Goal: Information Seeking & Learning: Compare options

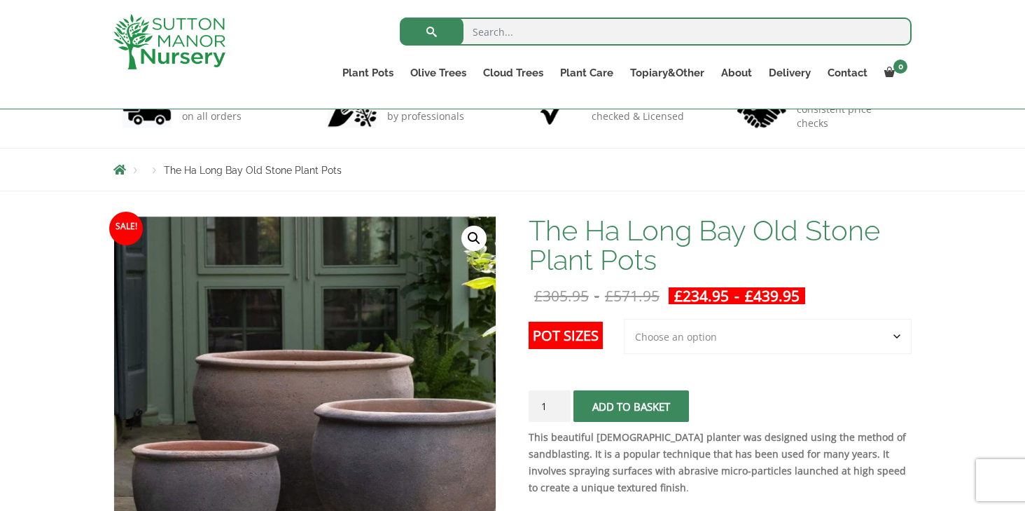
scroll to position [114, 0]
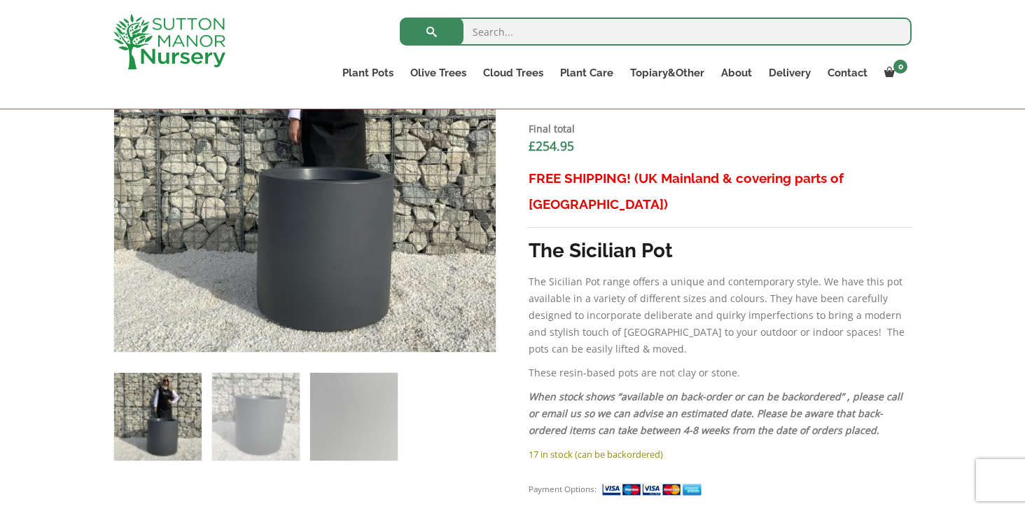
scroll to position [581, 0]
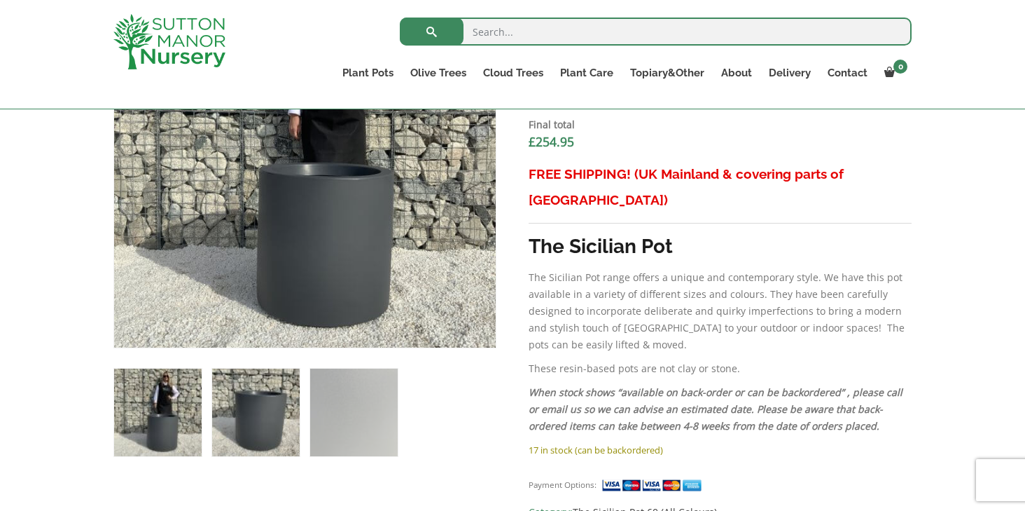
click at [256, 389] on img at bounding box center [256, 412] width 88 height 88
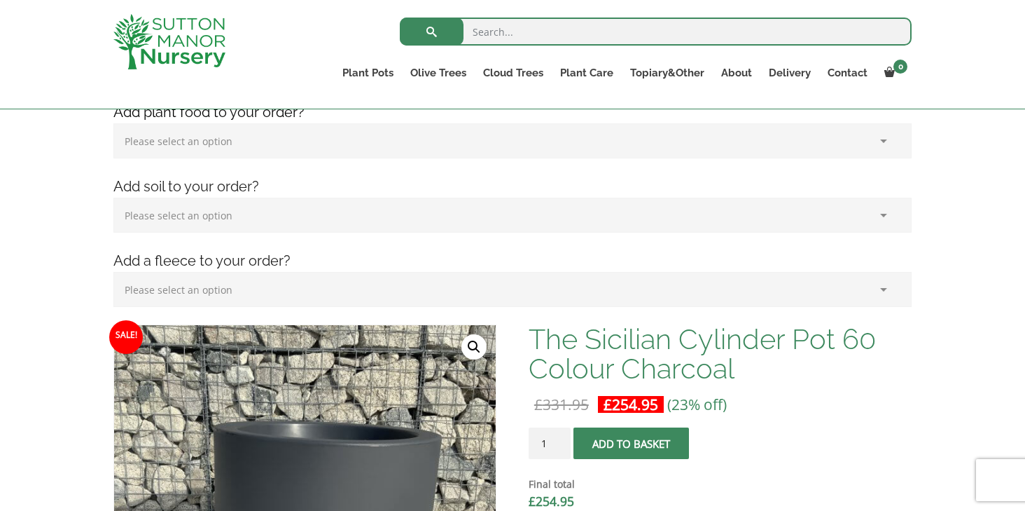
scroll to position [216, 0]
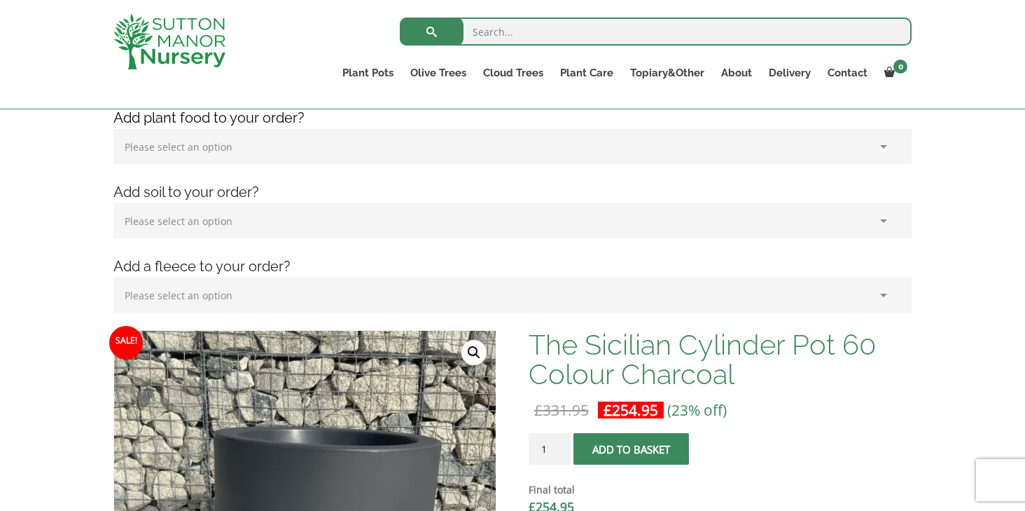
click at [495, 32] on input "search" at bounding box center [656, 32] width 512 height 28
paste input "Cylindrical Fibreglass Planters"
click at [568, 36] on input "Cylindrical Fibreglass Planters" at bounding box center [656, 32] width 512 height 28
type input "Cylindrical Planters"
click at [431, 32] on button "submit" at bounding box center [432, 32] width 64 height 28
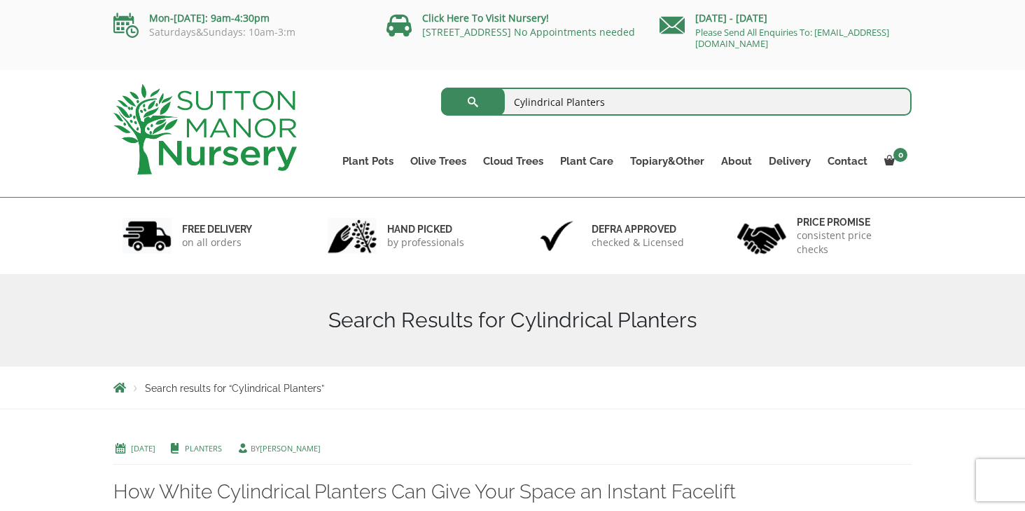
click at [624, 100] on input "Cylindrical Planters" at bounding box center [676, 102] width 471 height 28
type input "Cylindrical Pot"
click at [473, 102] on button "submit" at bounding box center [473, 102] width 64 height 28
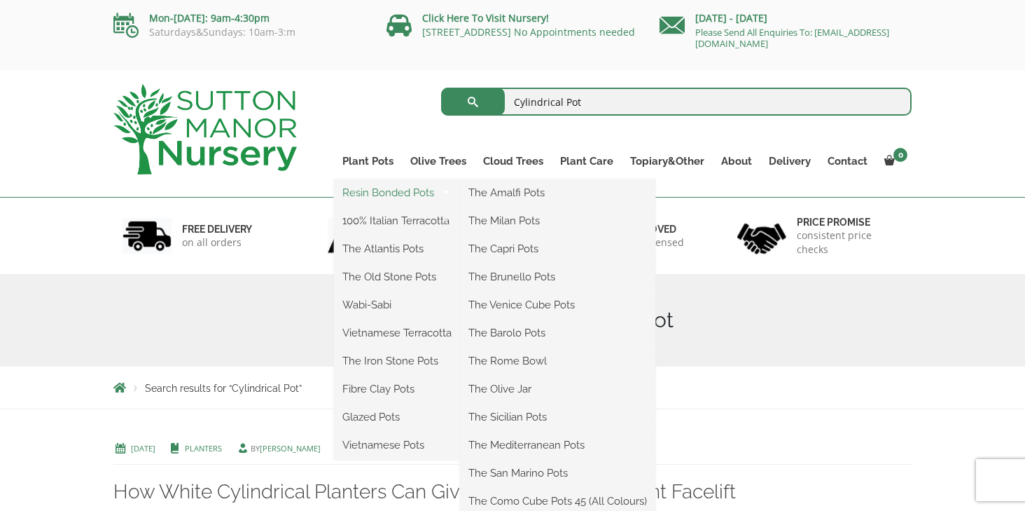
click at [364, 198] on link "Resin Bonded Pots" at bounding box center [397, 192] width 126 height 21
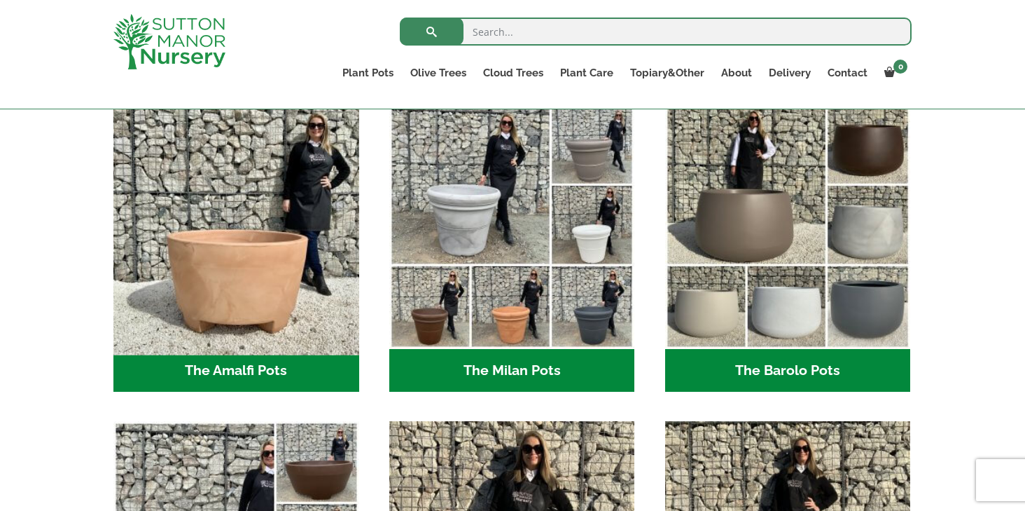
scroll to position [384, 0]
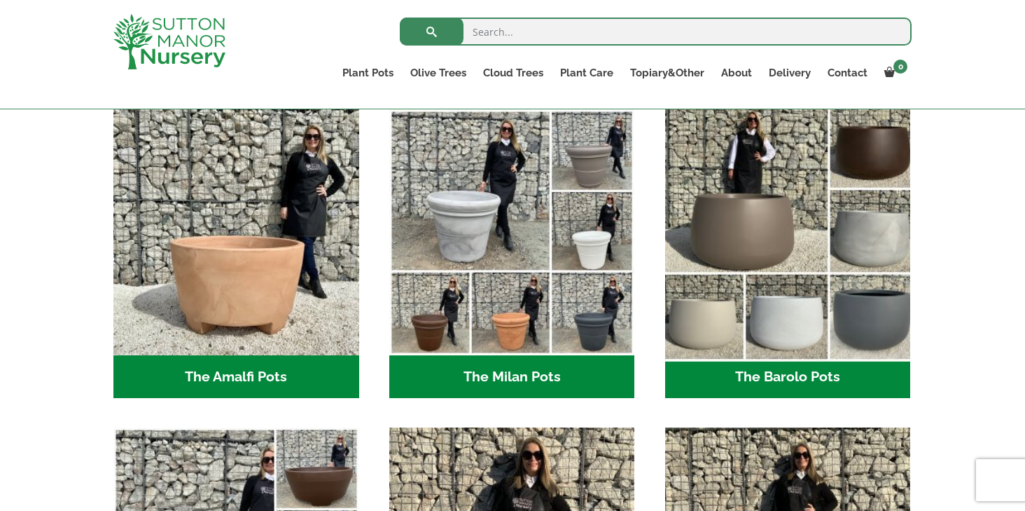
click at [719, 200] on img "Visit product category The Barolo Pots" at bounding box center [788, 232] width 258 height 258
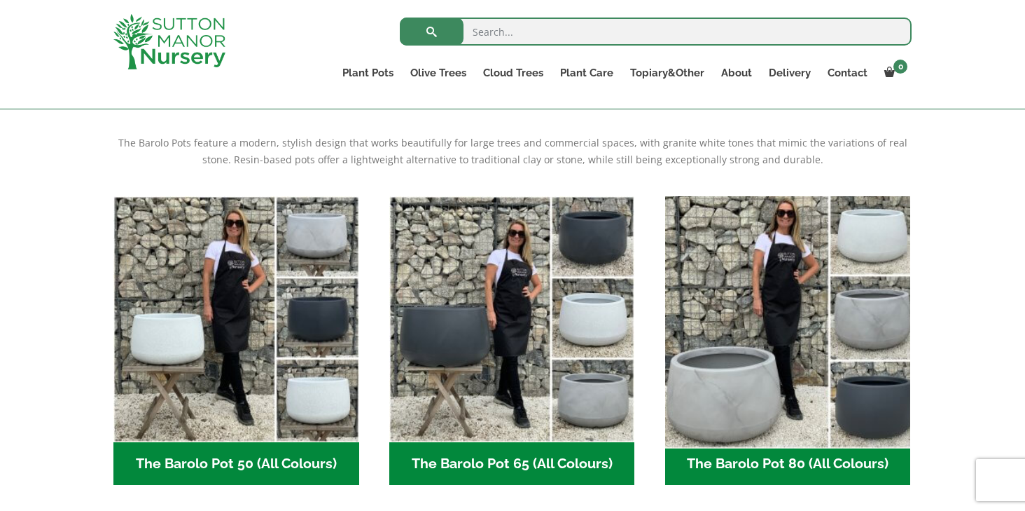
scroll to position [282, 0]
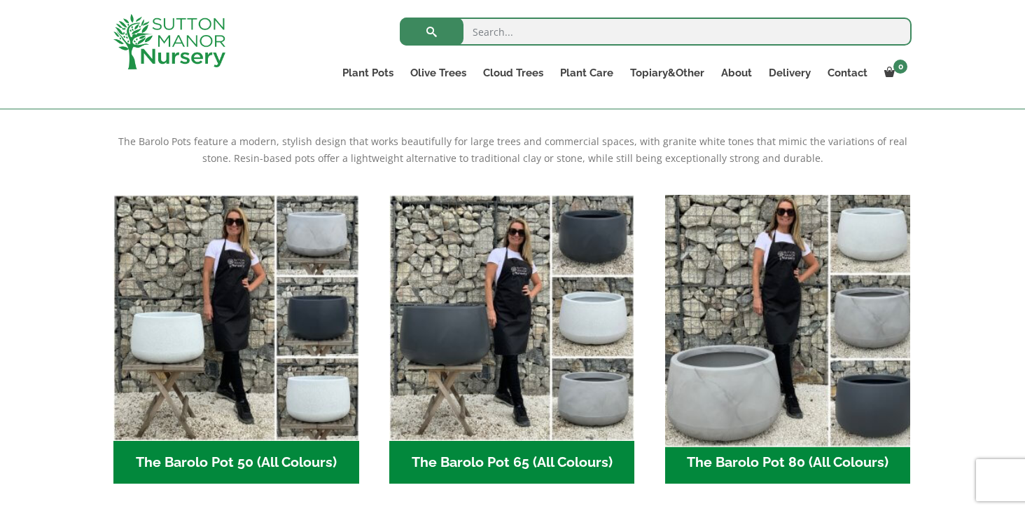
click at [714, 349] on img "Visit product category The Barolo Pot 80 (All Colours)" at bounding box center [788, 317] width 258 height 258
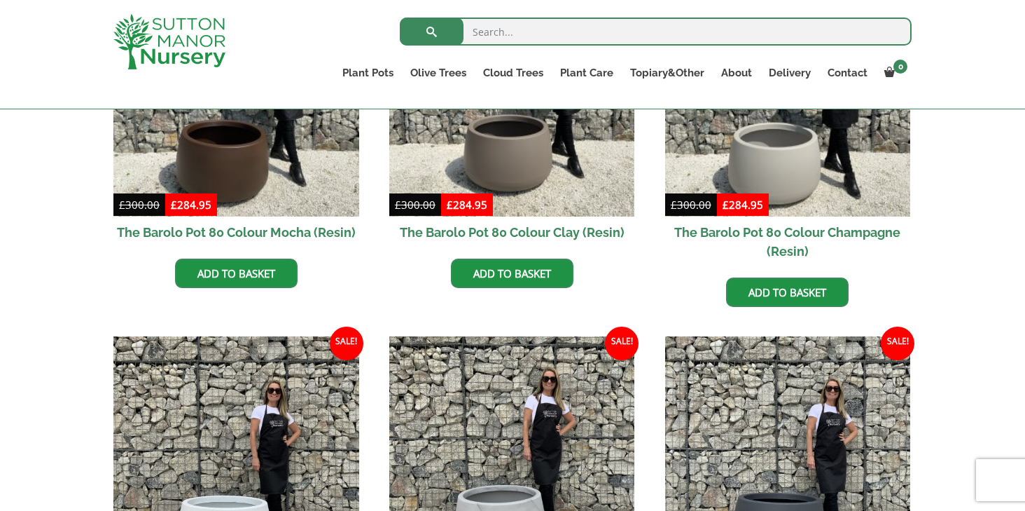
scroll to position [502, 0]
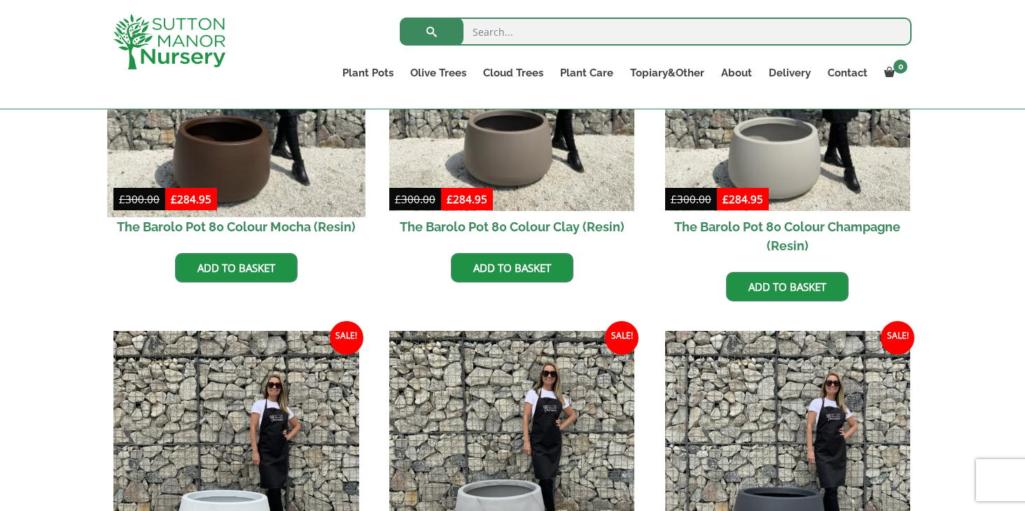
click at [260, 156] on img at bounding box center [236, 88] width 258 height 258
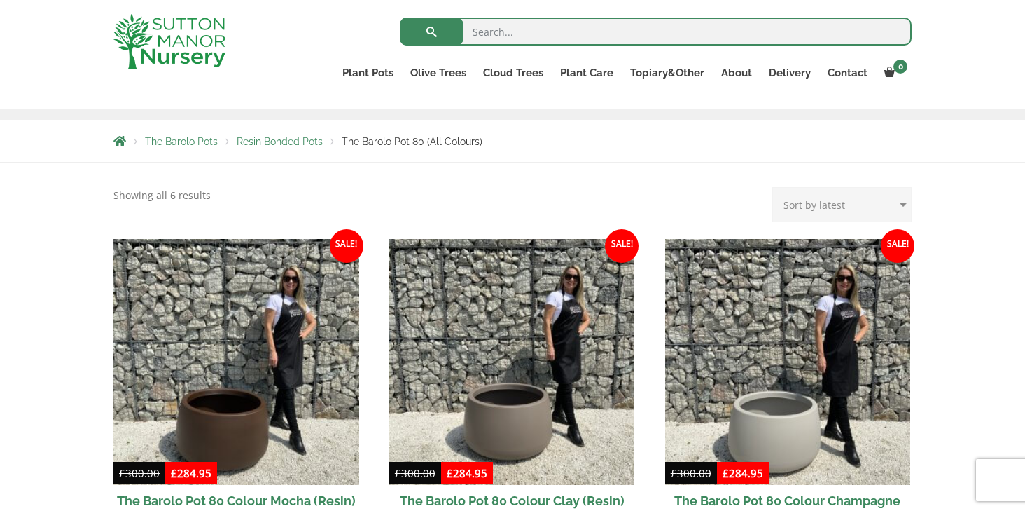
scroll to position [223, 0]
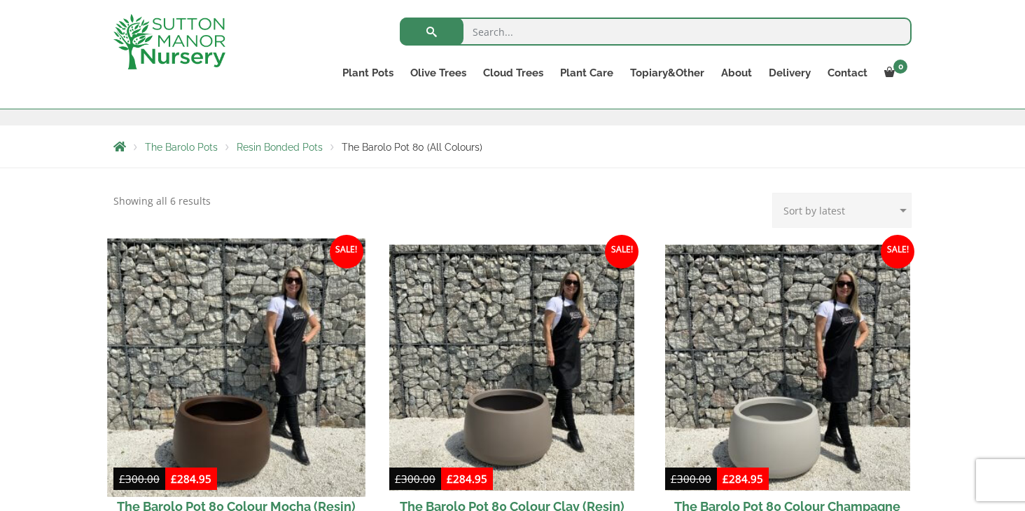
click at [274, 428] on img at bounding box center [236, 367] width 258 height 258
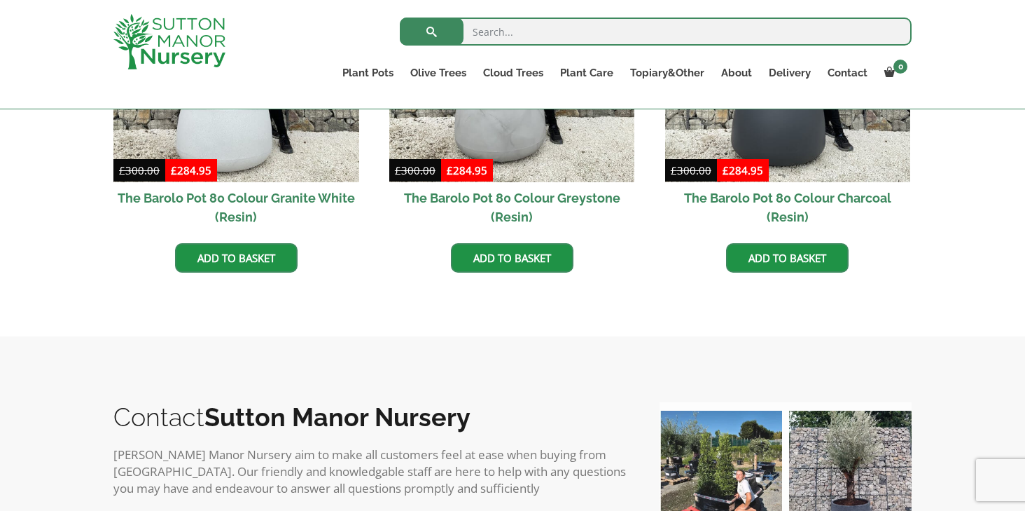
scroll to position [911, 0]
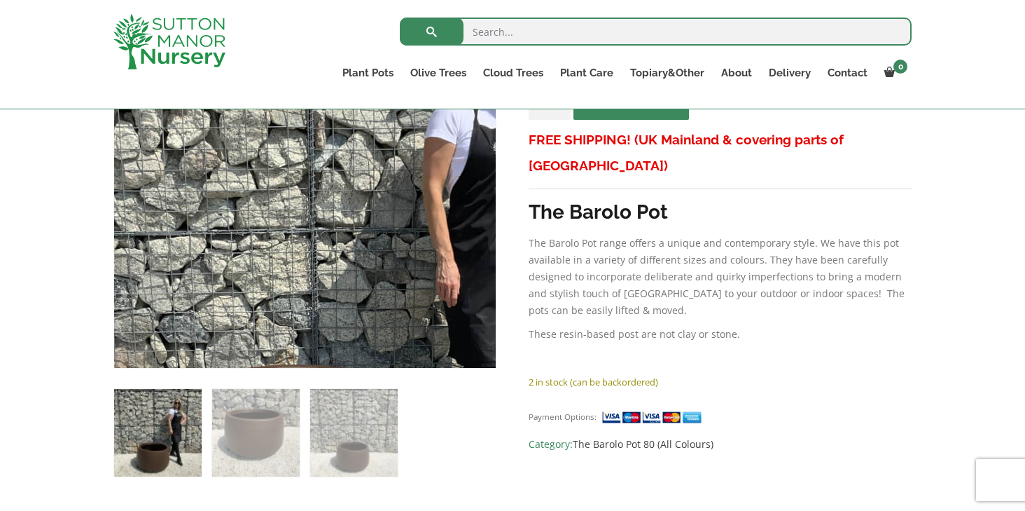
scroll to position [371, 0]
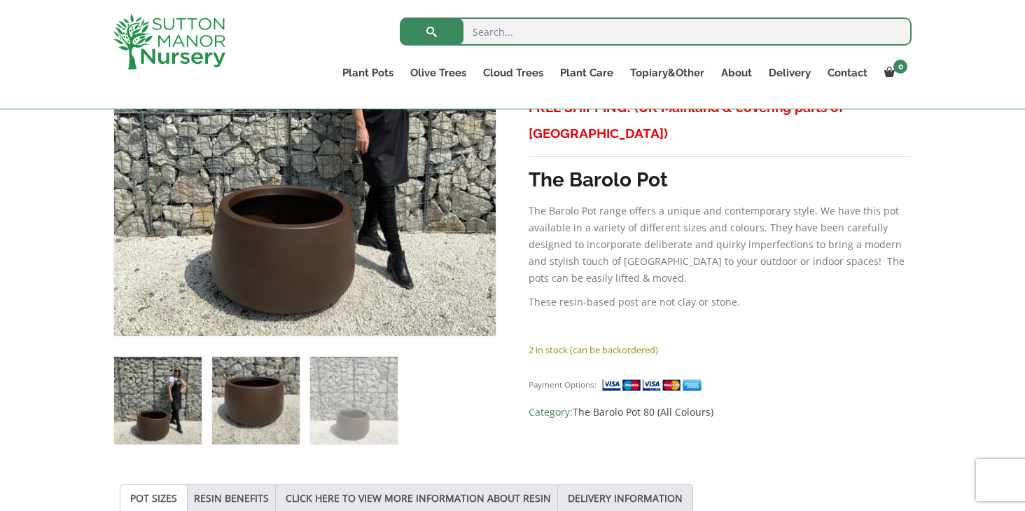
click at [247, 391] on img at bounding box center [256, 401] width 88 height 88
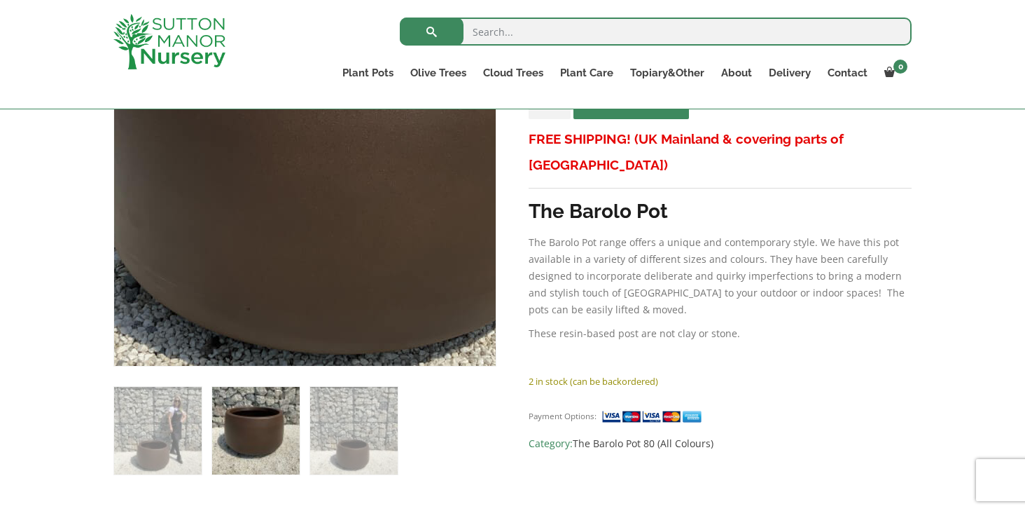
scroll to position [345, 0]
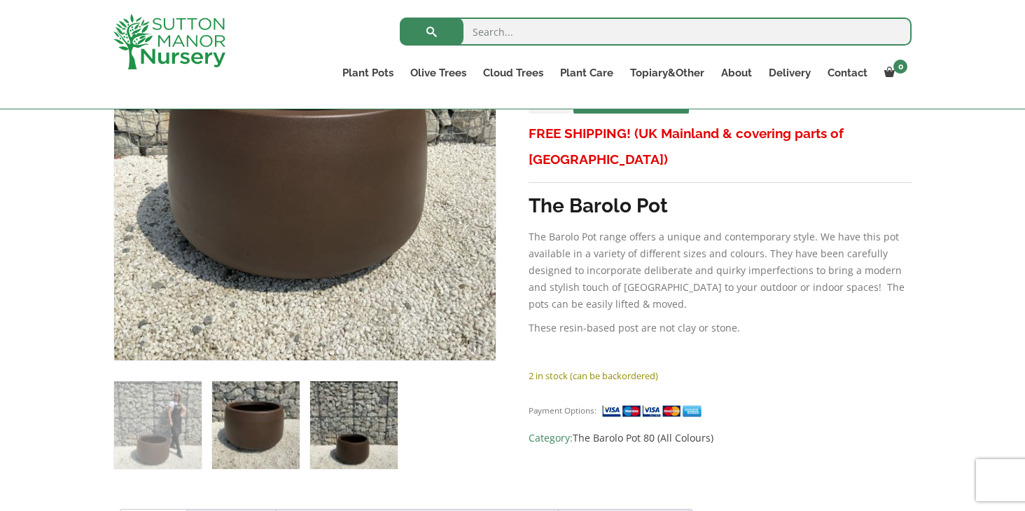
click at [361, 422] on img at bounding box center [354, 425] width 88 height 88
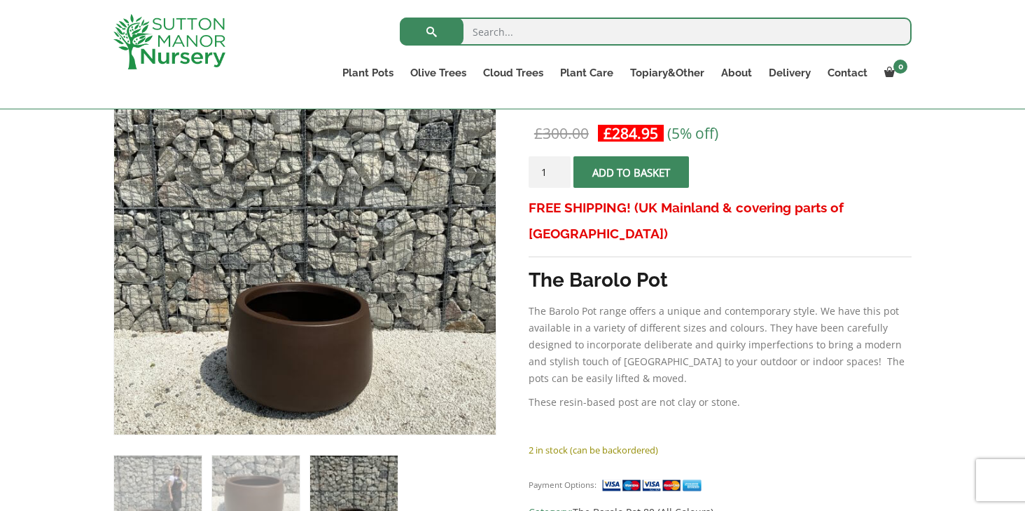
scroll to position [270, 0]
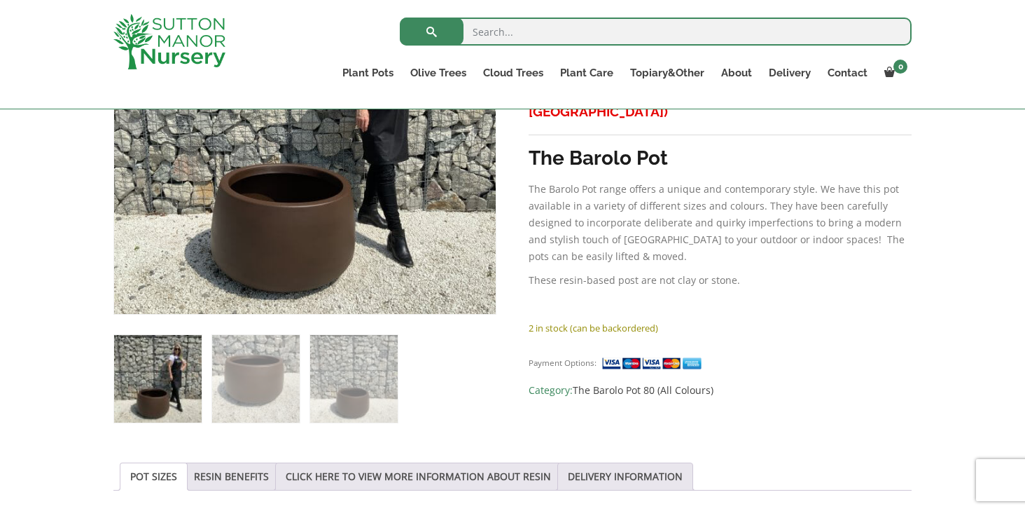
scroll to position [392, 0]
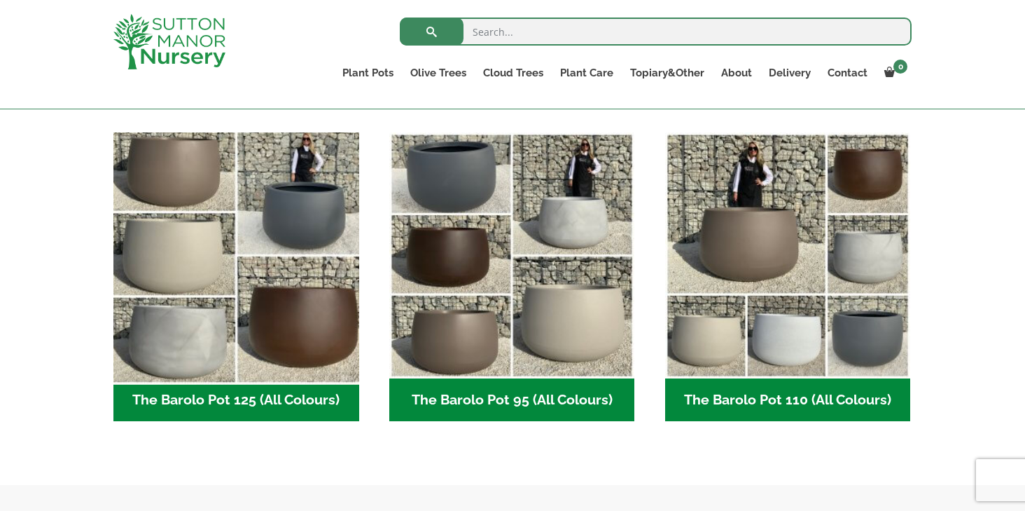
scroll to position [648, 0]
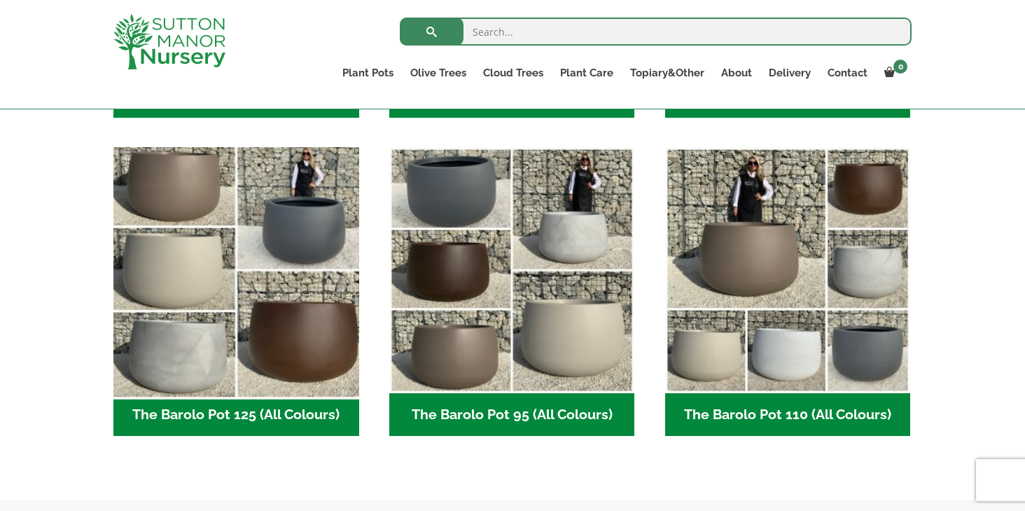
click at [209, 278] on img "Visit product category The Barolo Pot 125 (All Colours)" at bounding box center [236, 270] width 258 height 258
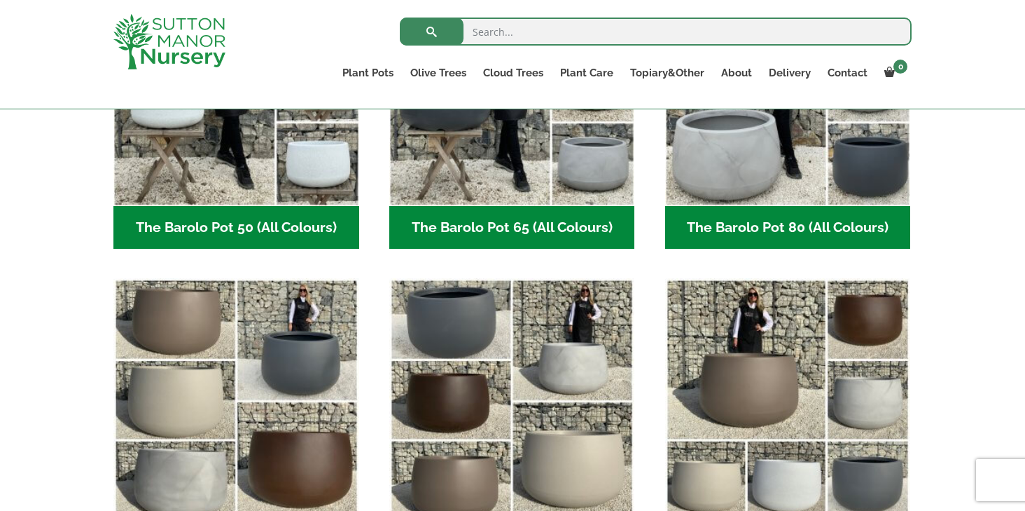
scroll to position [493, 0]
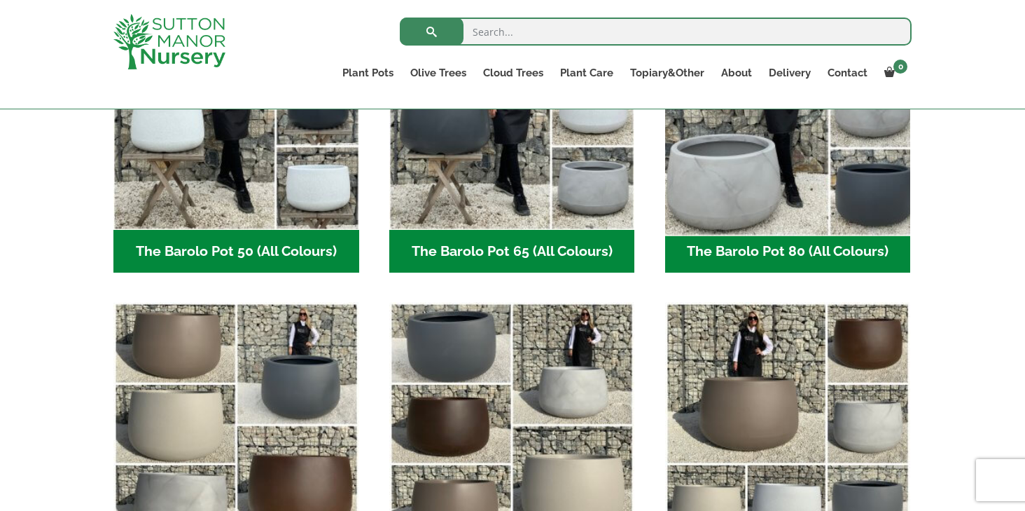
click at [765, 205] on img "Visit product category The Barolo Pot 80 (All Colours)" at bounding box center [788, 107] width 258 height 258
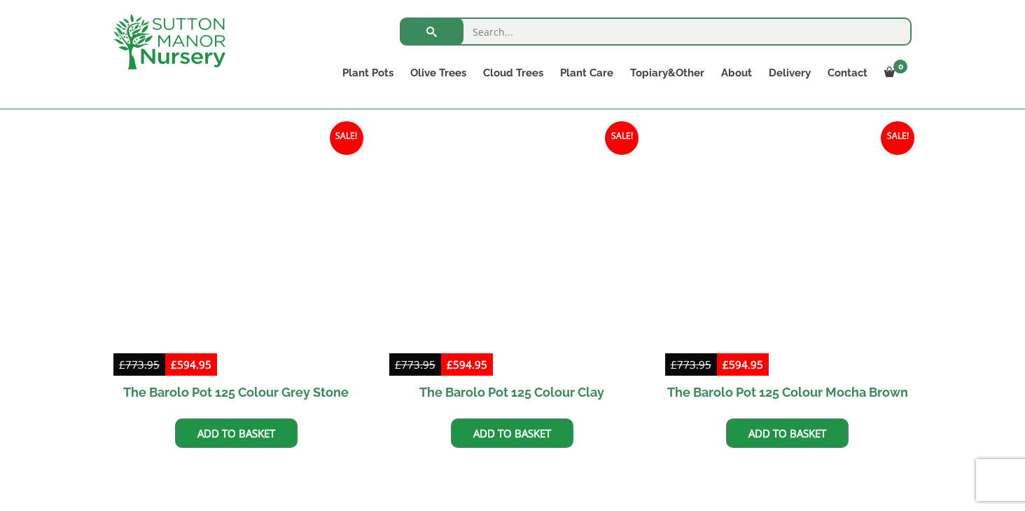
scroll to position [692, 0]
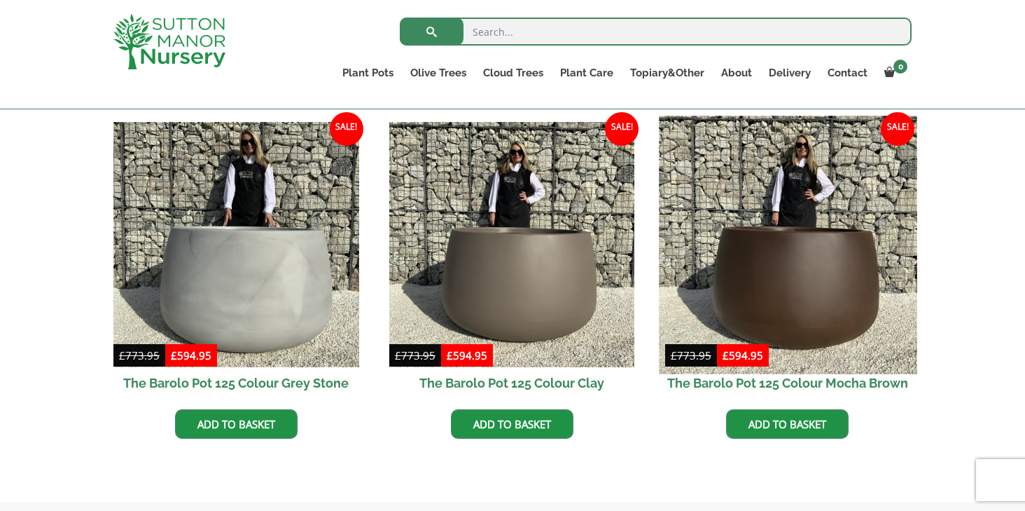
click at [744, 286] on img at bounding box center [788, 245] width 258 height 258
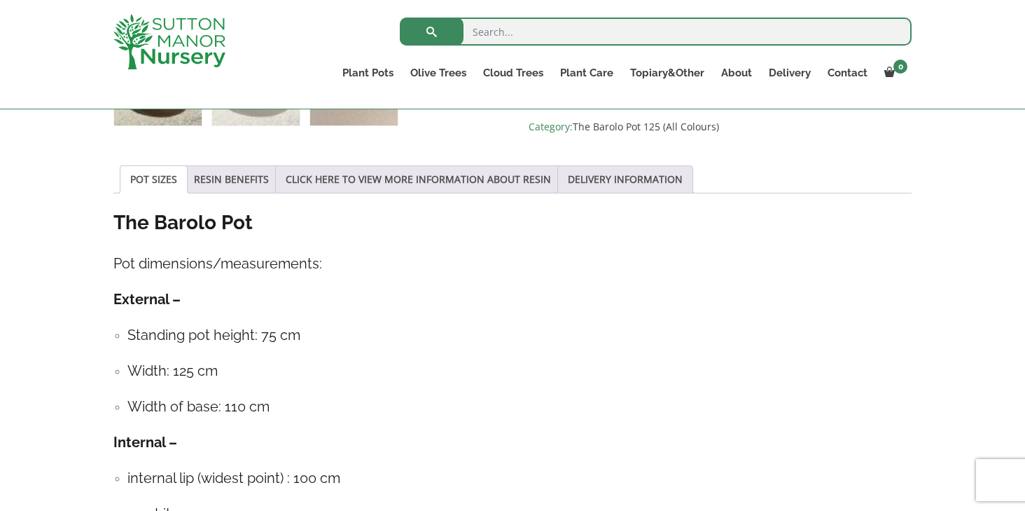
scroll to position [690, 0]
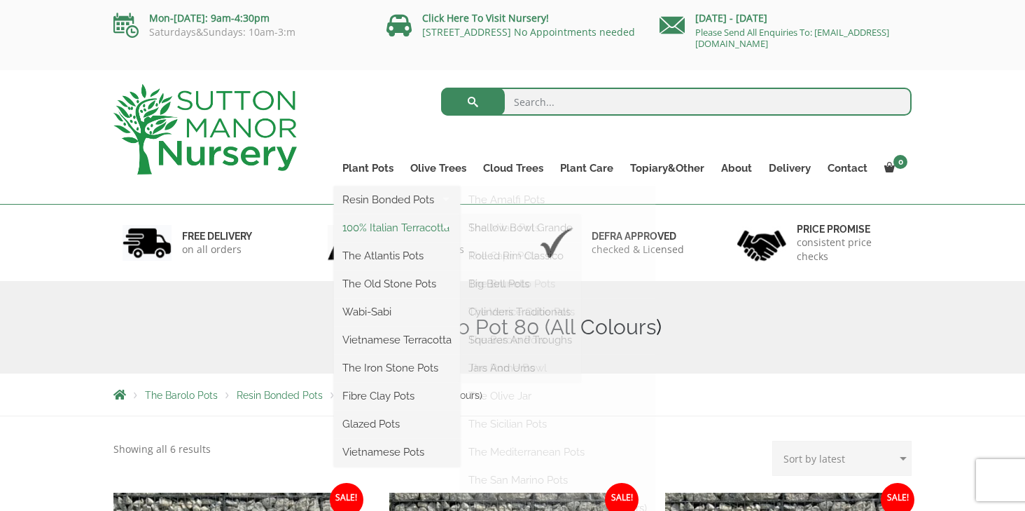
click at [375, 225] on link "100% Italian Terracotta" at bounding box center [397, 227] width 126 height 21
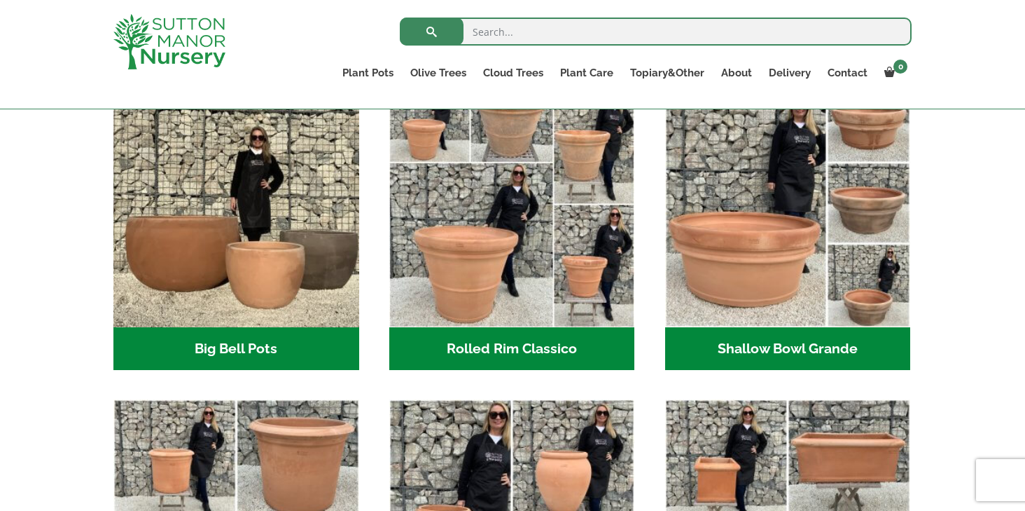
scroll to position [450, 0]
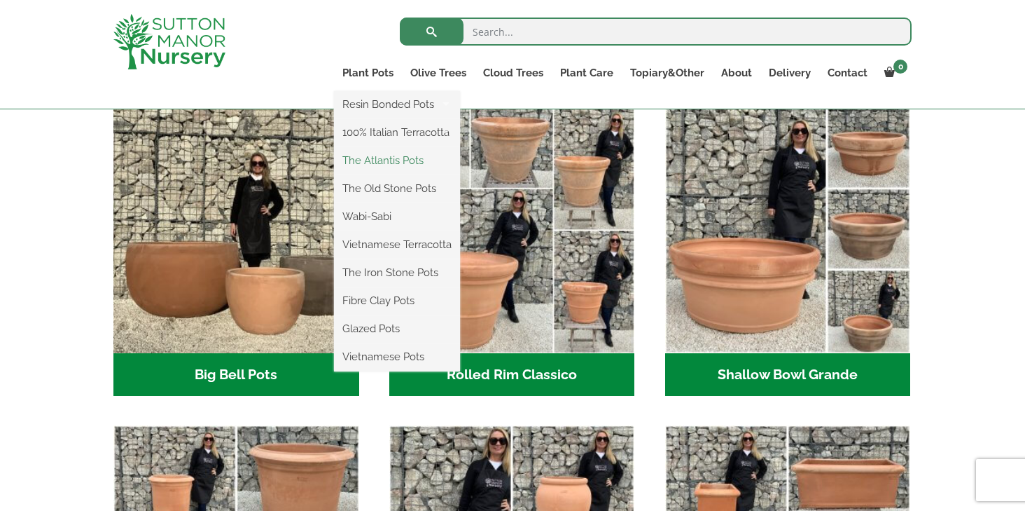
click at [371, 158] on link "The Atlantis Pots" at bounding box center [397, 160] width 126 height 21
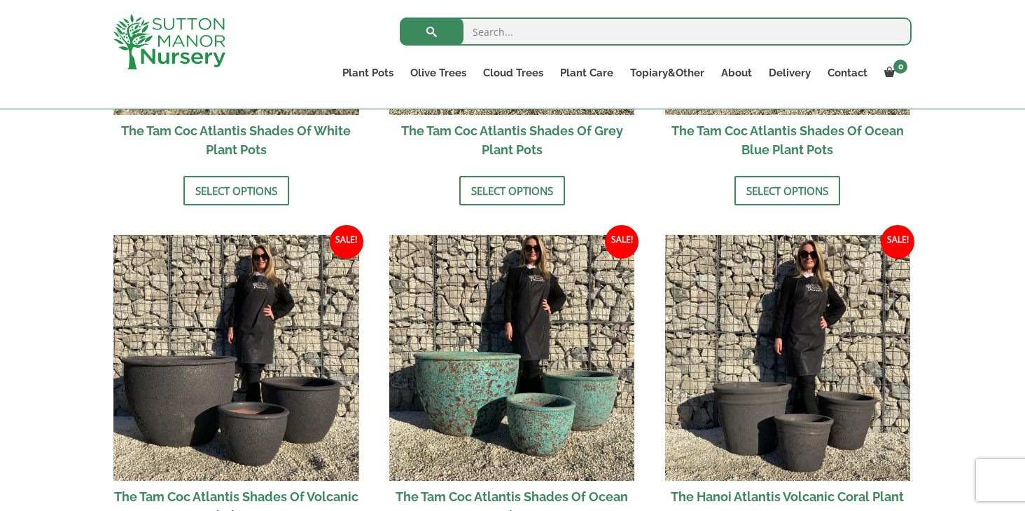
scroll to position [1025, 0]
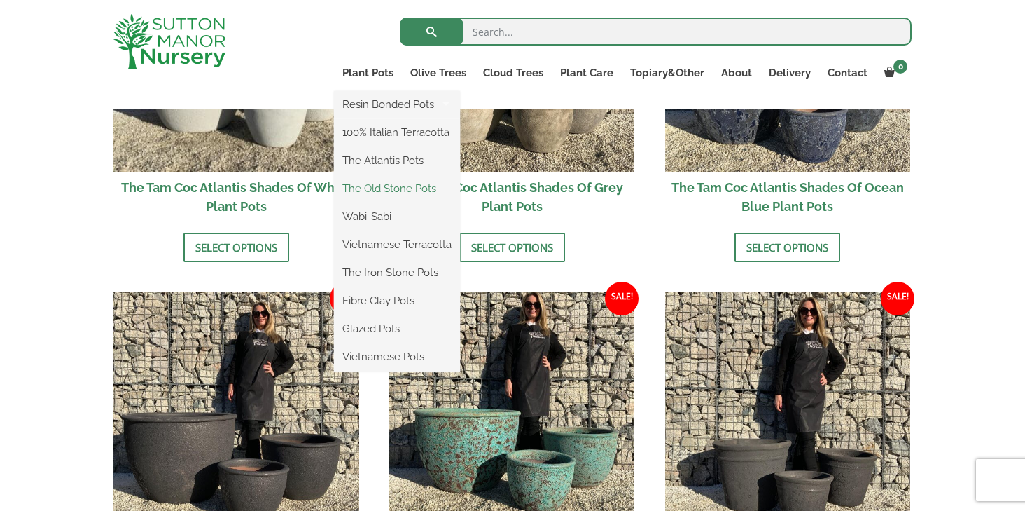
click at [388, 191] on link "The Old Stone Pots" at bounding box center [397, 188] width 126 height 21
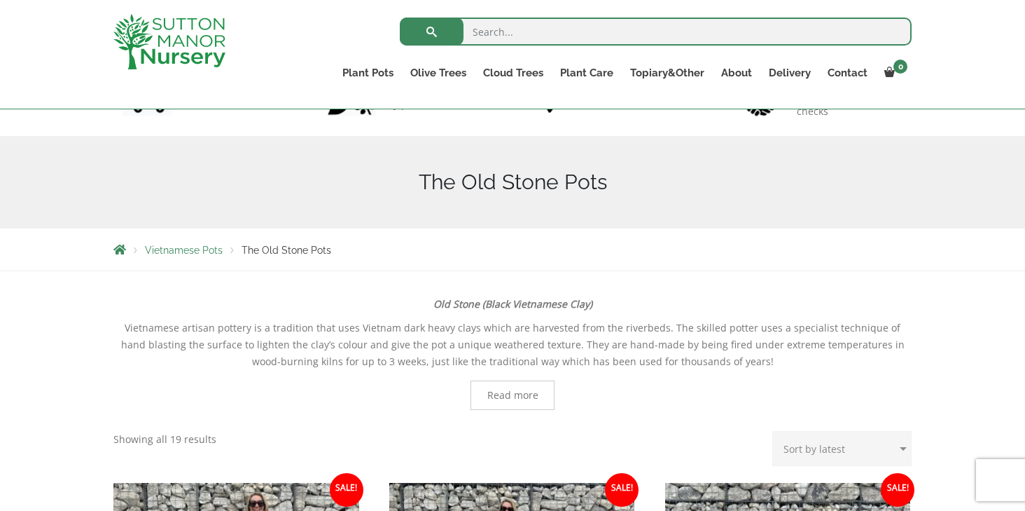
scroll to position [109, 0]
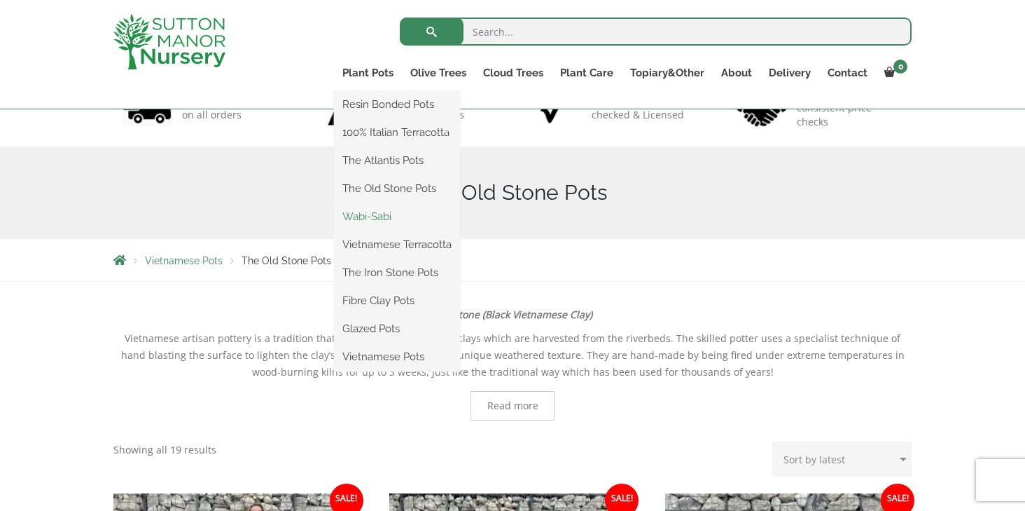
click at [376, 218] on link "Wabi-Sabi" at bounding box center [397, 216] width 126 height 21
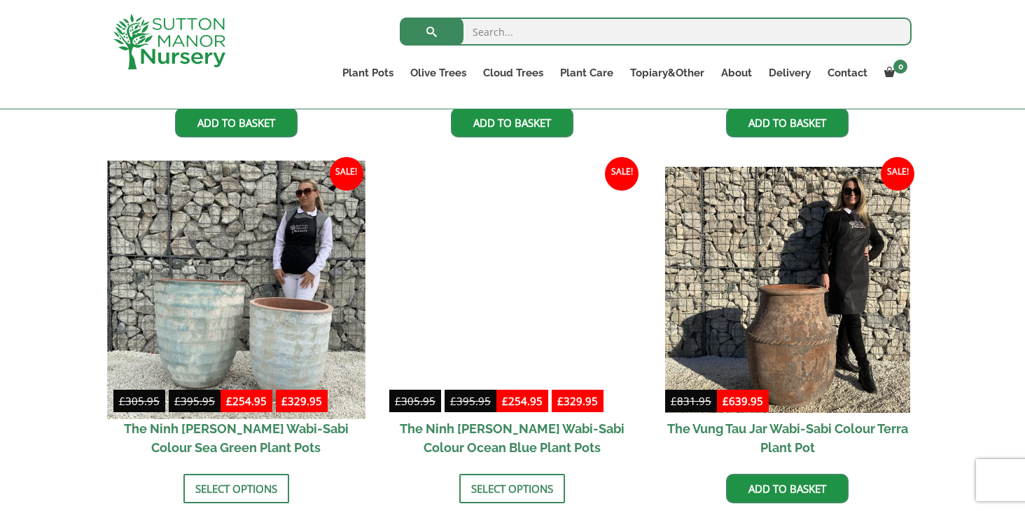
scroll to position [885, 0]
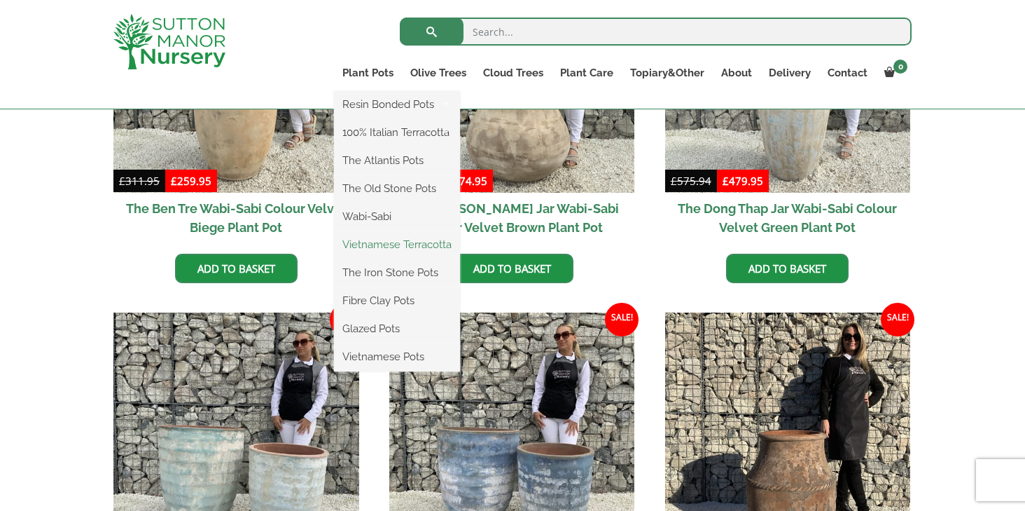
click at [369, 242] on link "Vietnamese Terracotta" at bounding box center [397, 244] width 126 height 21
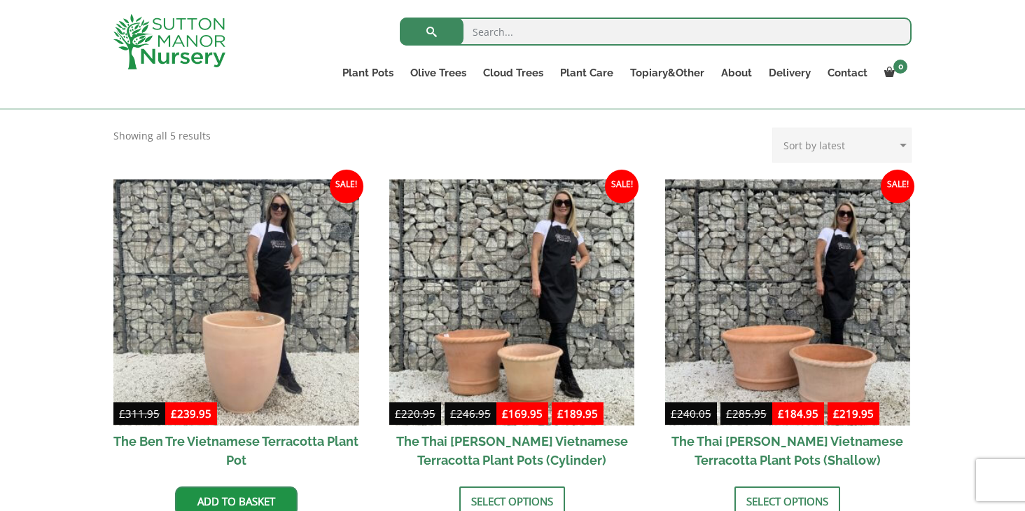
scroll to position [286, 0]
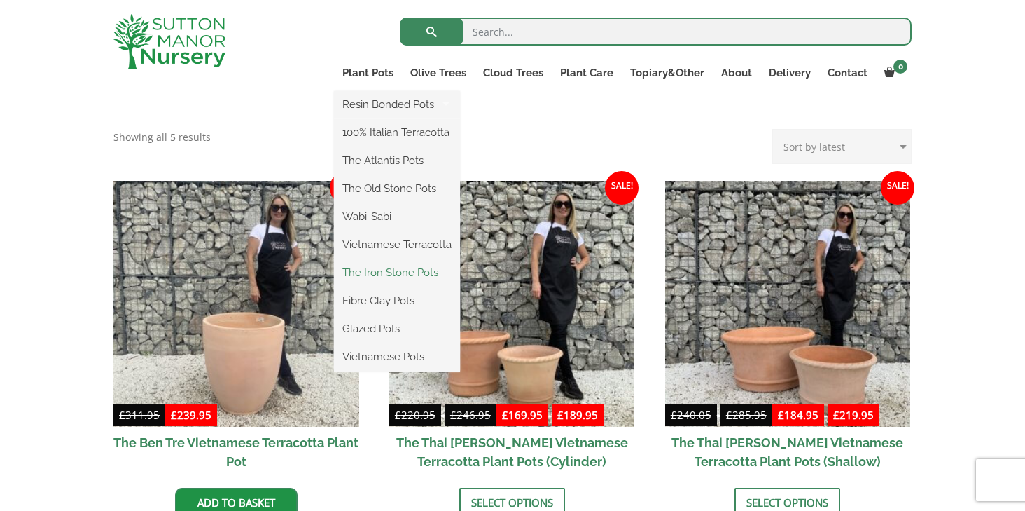
click at [389, 274] on link "The Iron Stone Pots" at bounding box center [397, 272] width 126 height 21
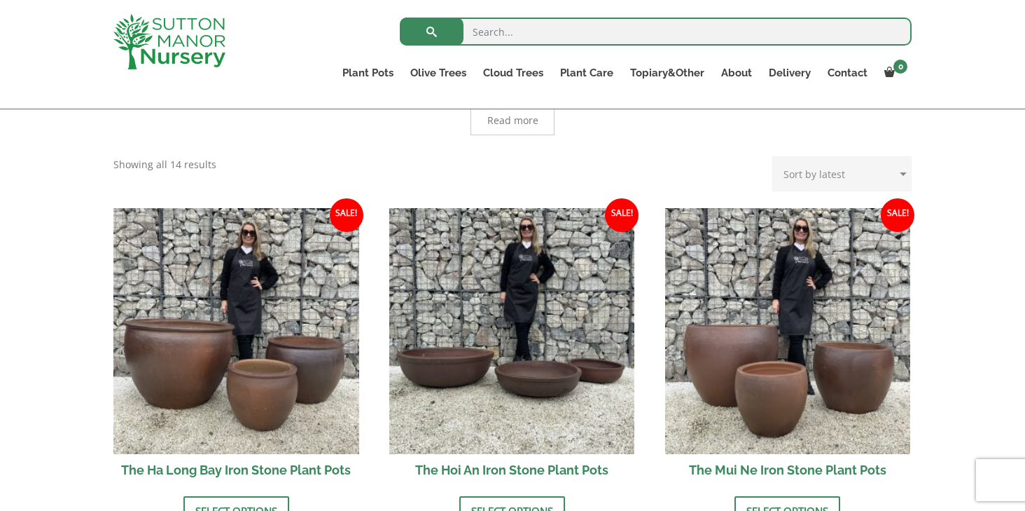
scroll to position [395, 0]
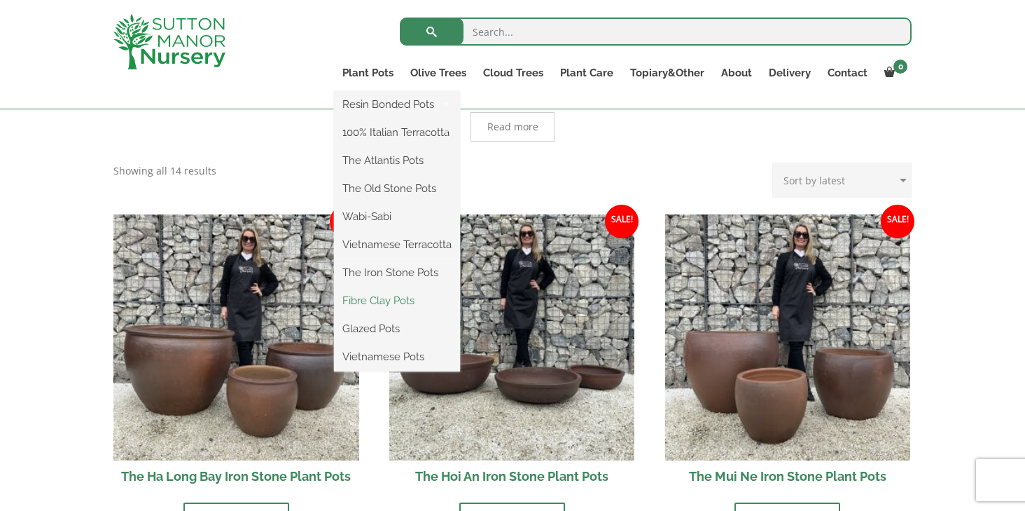
click at [391, 301] on link "Fibre Clay Pots" at bounding box center [397, 300] width 126 height 21
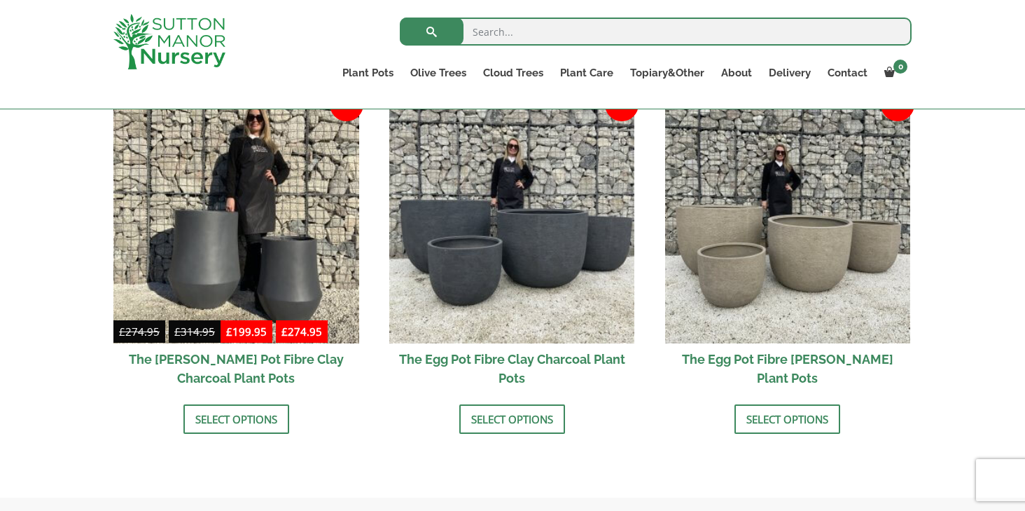
scroll to position [455, 0]
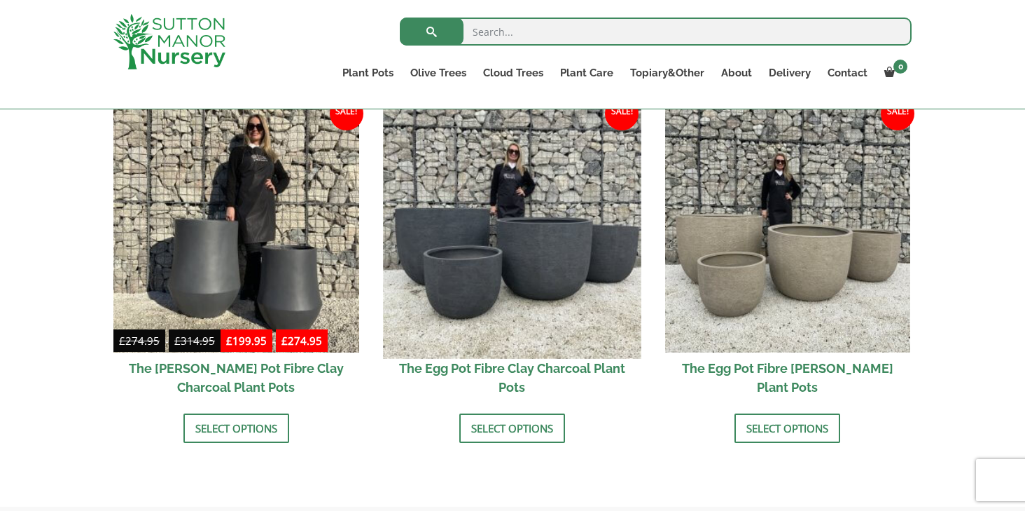
click at [551, 268] on img at bounding box center [512, 229] width 258 height 258
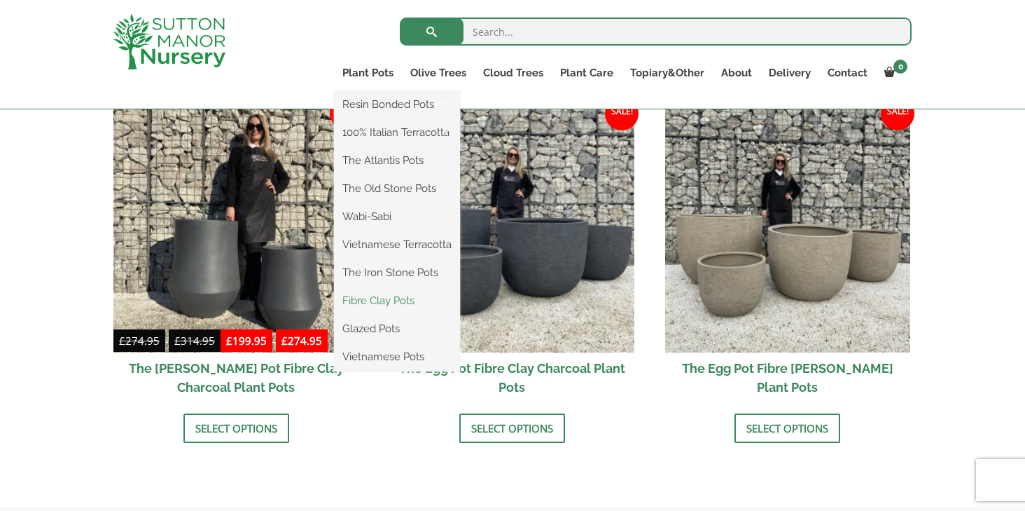
click at [399, 299] on link "Fibre Clay Pots" at bounding box center [397, 300] width 126 height 21
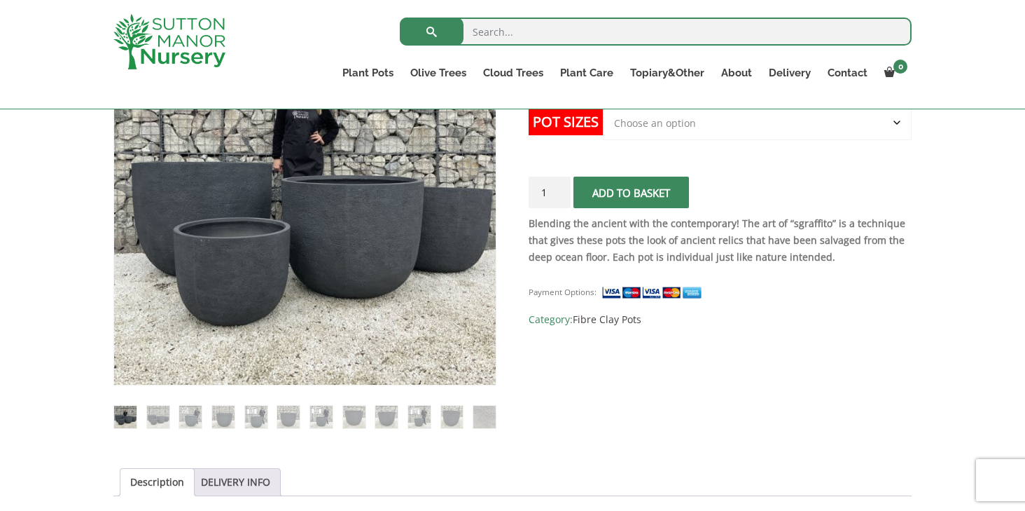
scroll to position [358, 0]
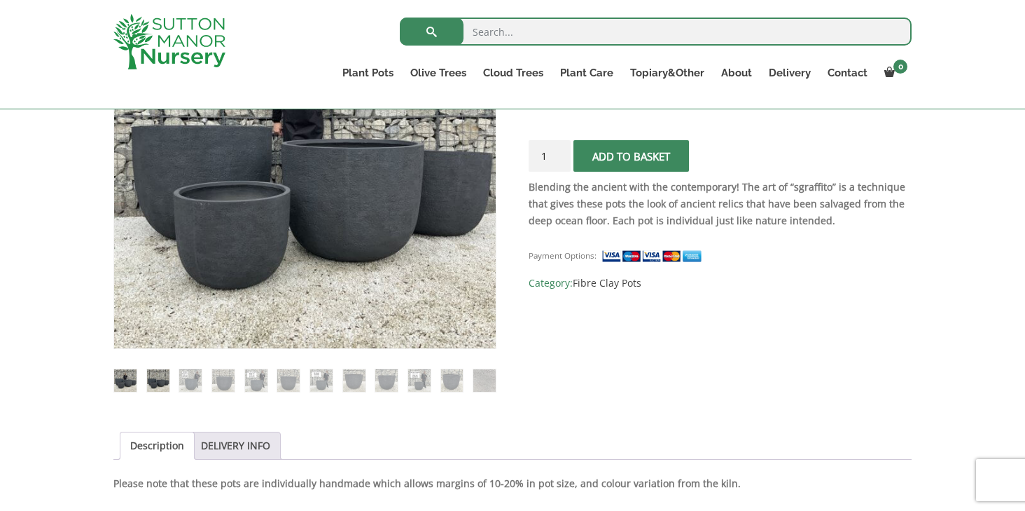
click at [161, 381] on img at bounding box center [158, 380] width 22 height 22
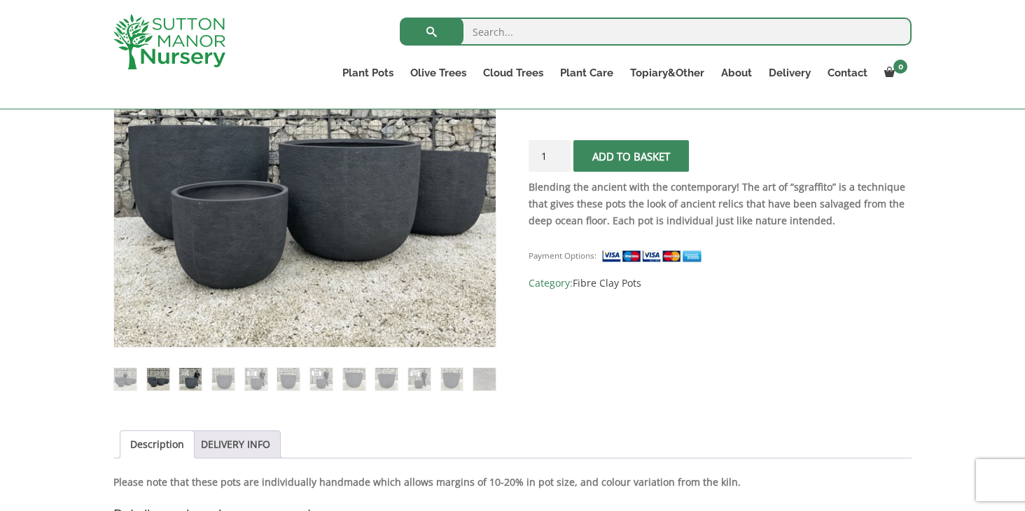
click at [185, 380] on img at bounding box center [190, 379] width 22 height 22
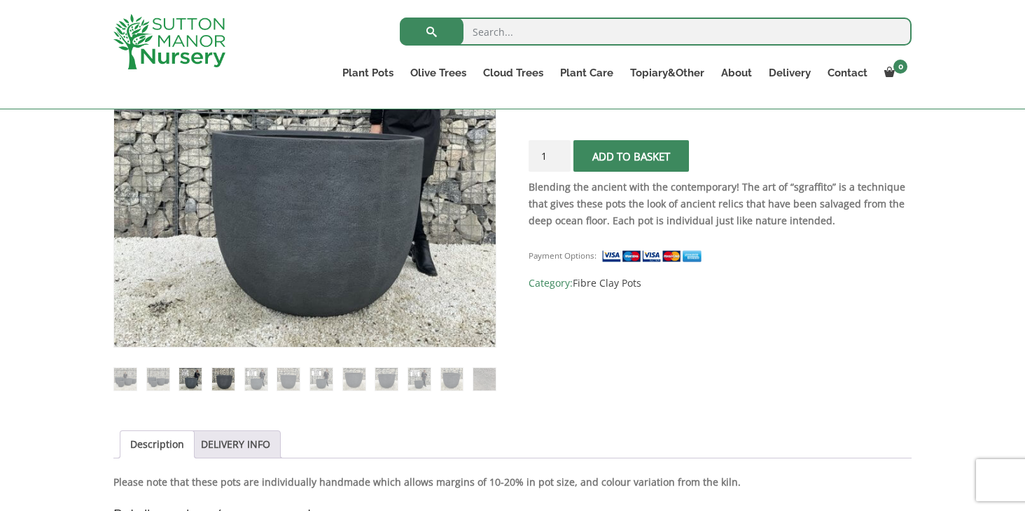
click at [233, 382] on img at bounding box center [223, 379] width 22 height 22
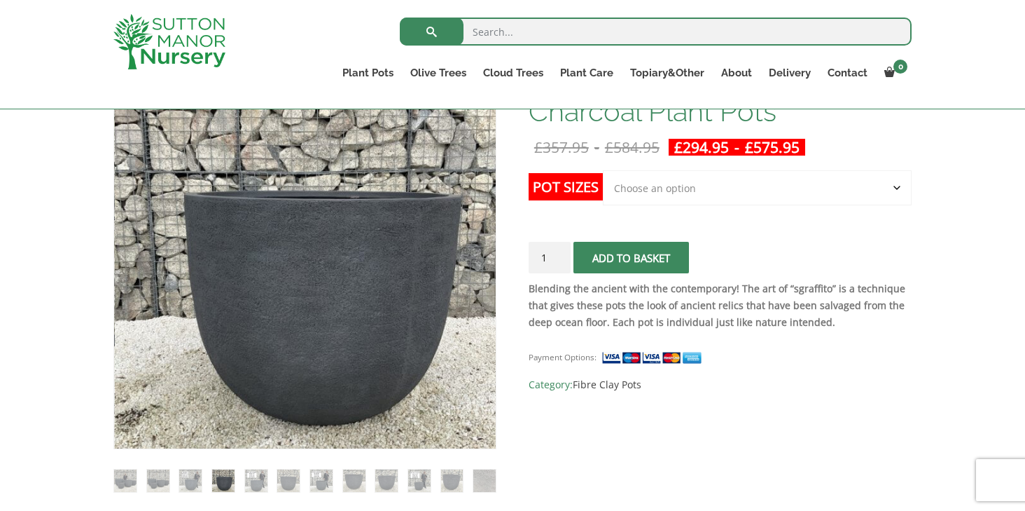
scroll to position [243, 0]
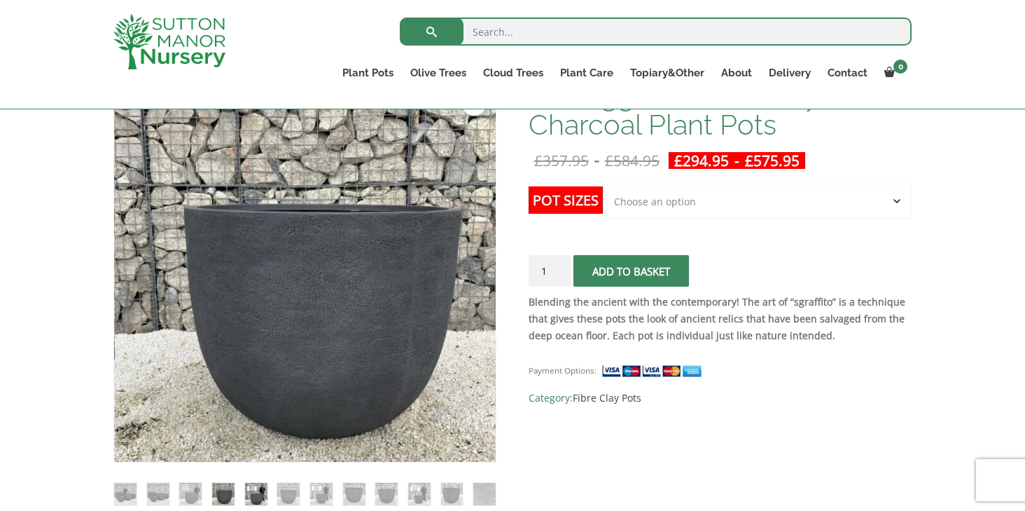
click at [254, 495] on img at bounding box center [256, 494] width 22 height 22
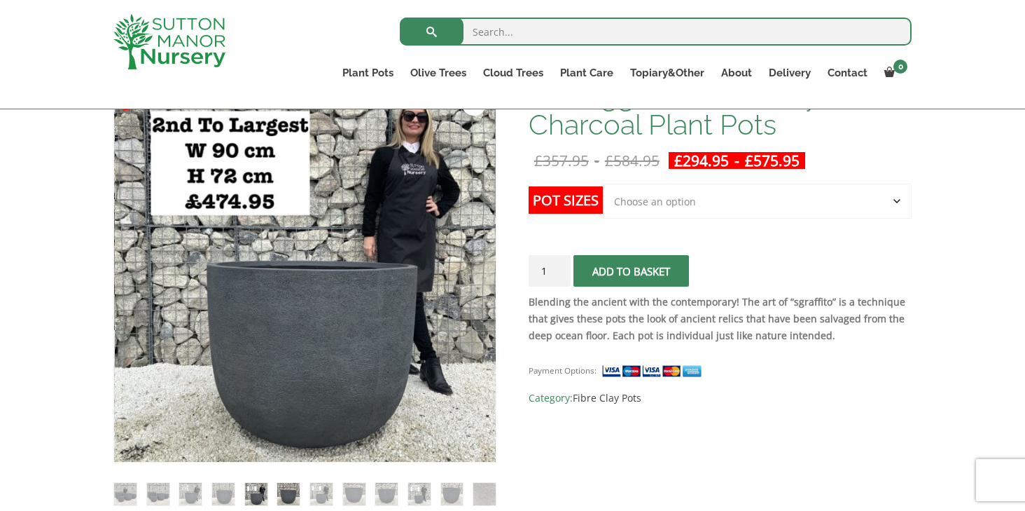
click at [289, 502] on img at bounding box center [288, 494] width 22 height 22
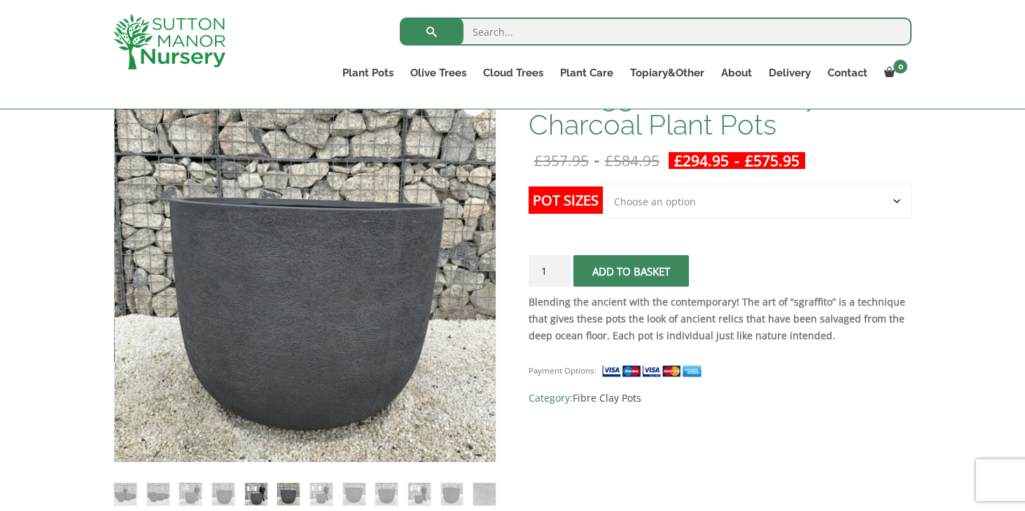
click at [256, 496] on img at bounding box center [256, 494] width 22 height 22
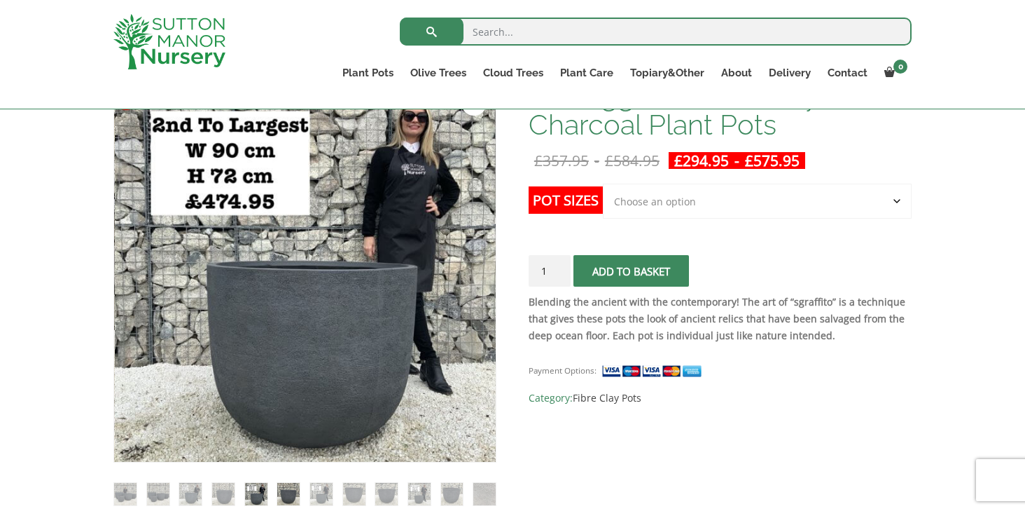
click at [289, 498] on img at bounding box center [288, 494] width 22 height 22
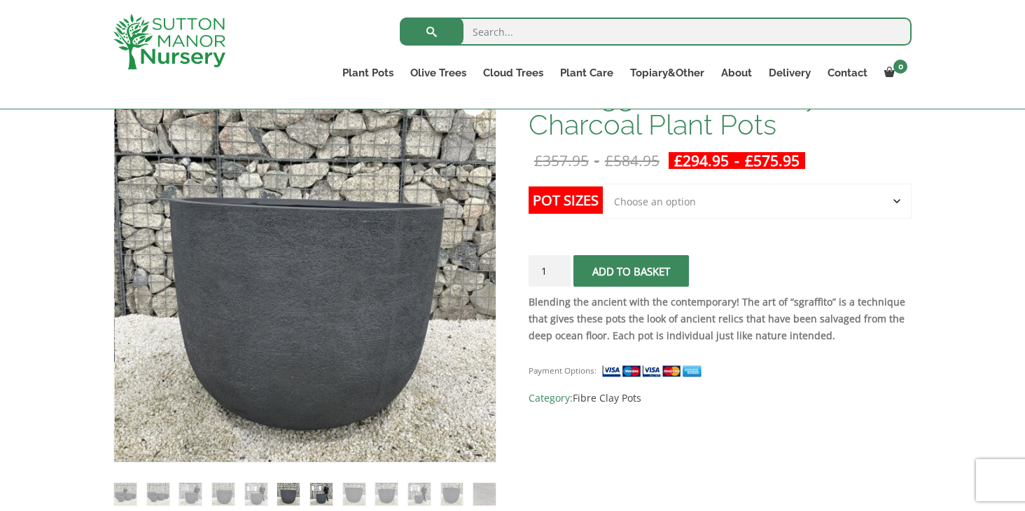
click at [322, 499] on img at bounding box center [321, 494] width 22 height 22
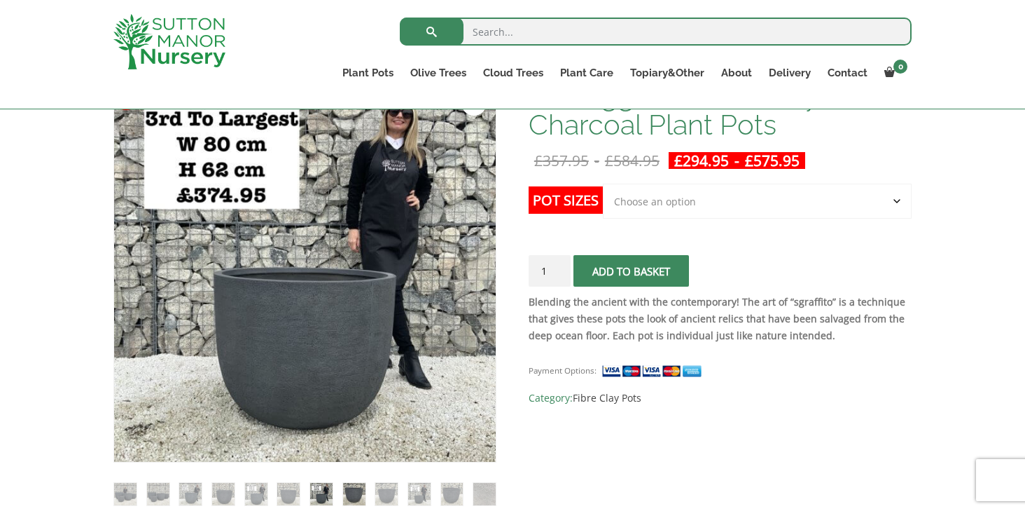
click at [351, 497] on img at bounding box center [354, 494] width 22 height 22
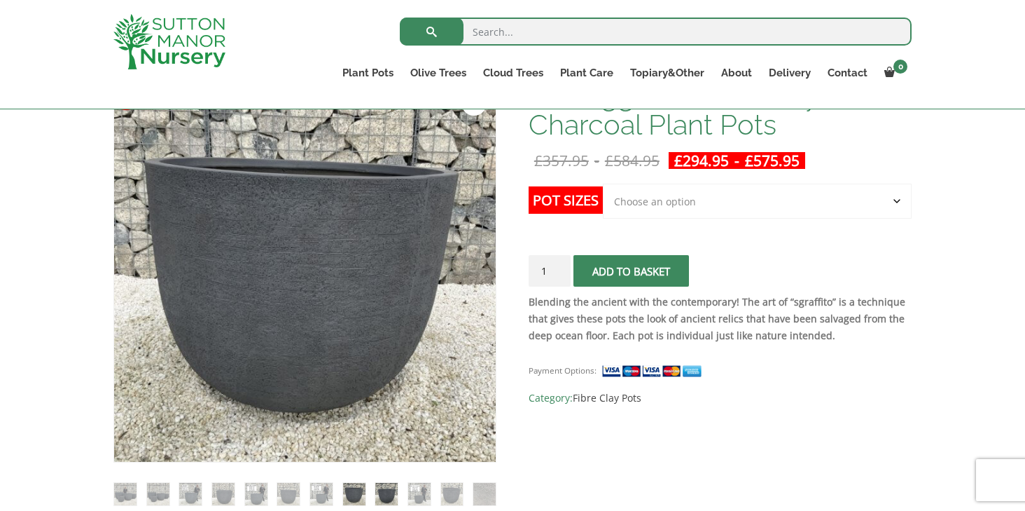
click at [383, 498] on img at bounding box center [386, 494] width 22 height 22
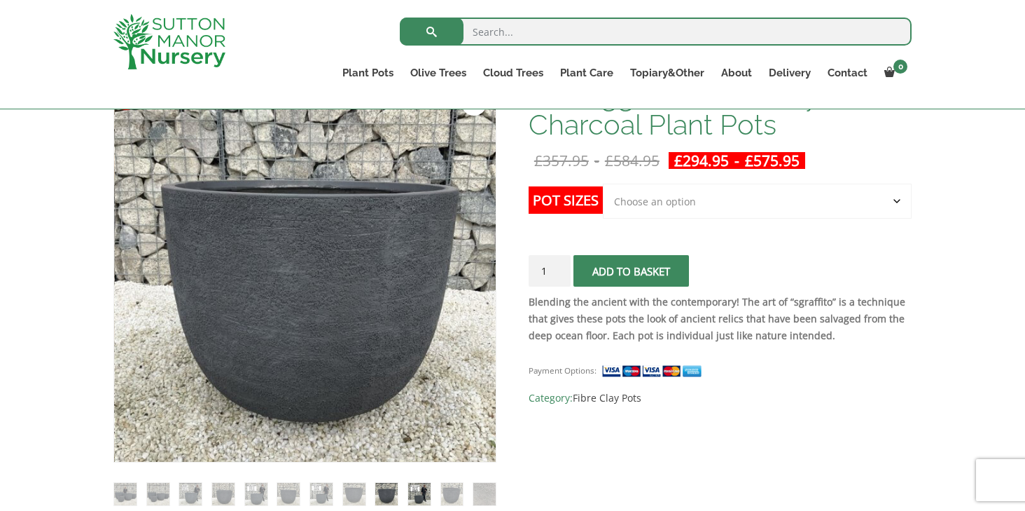
click at [420, 499] on img at bounding box center [419, 494] width 22 height 22
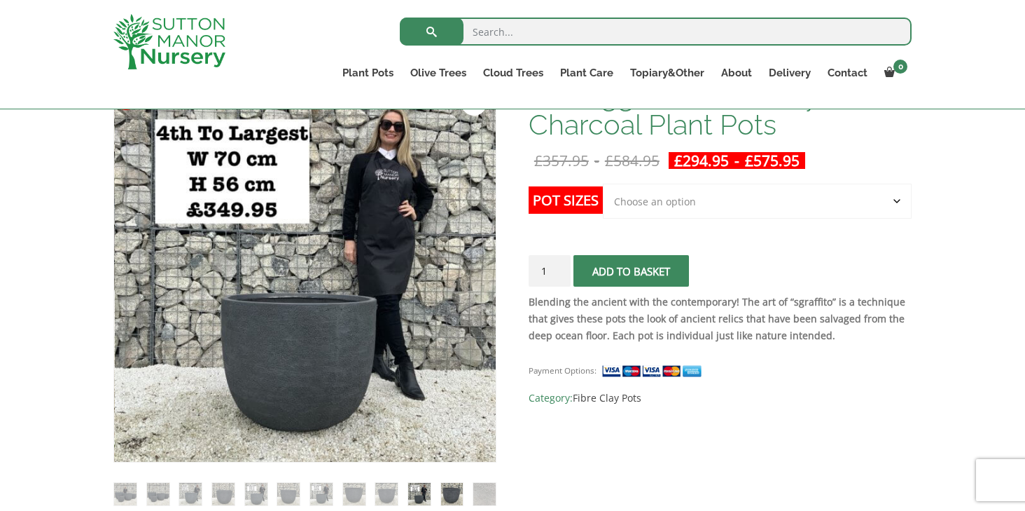
click at [454, 501] on img at bounding box center [452, 494] width 22 height 22
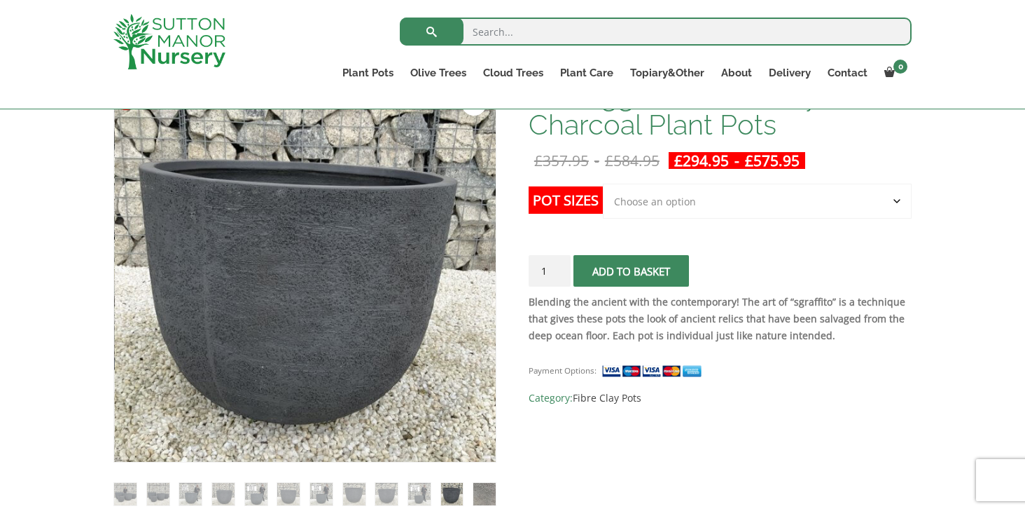
click at [484, 494] on img at bounding box center [485, 494] width 22 height 22
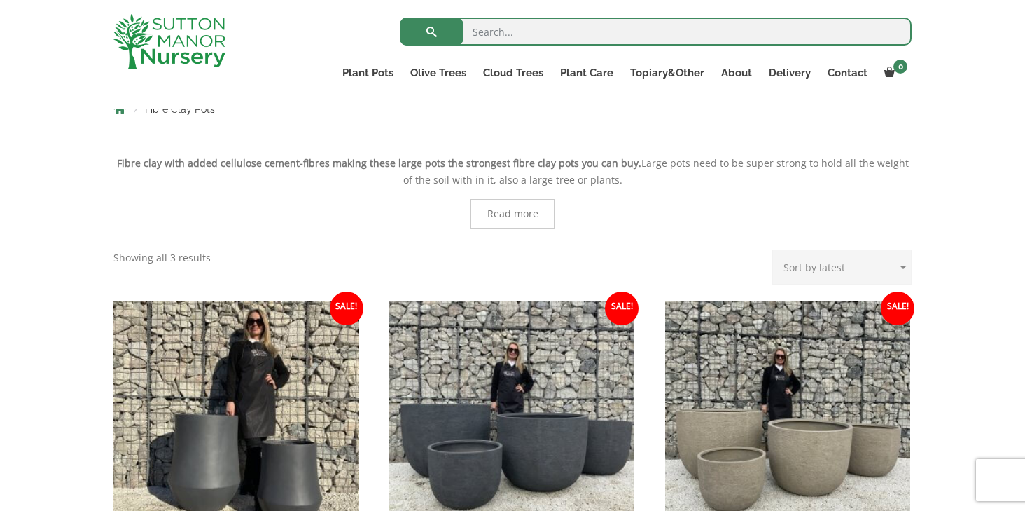
scroll to position [286, 0]
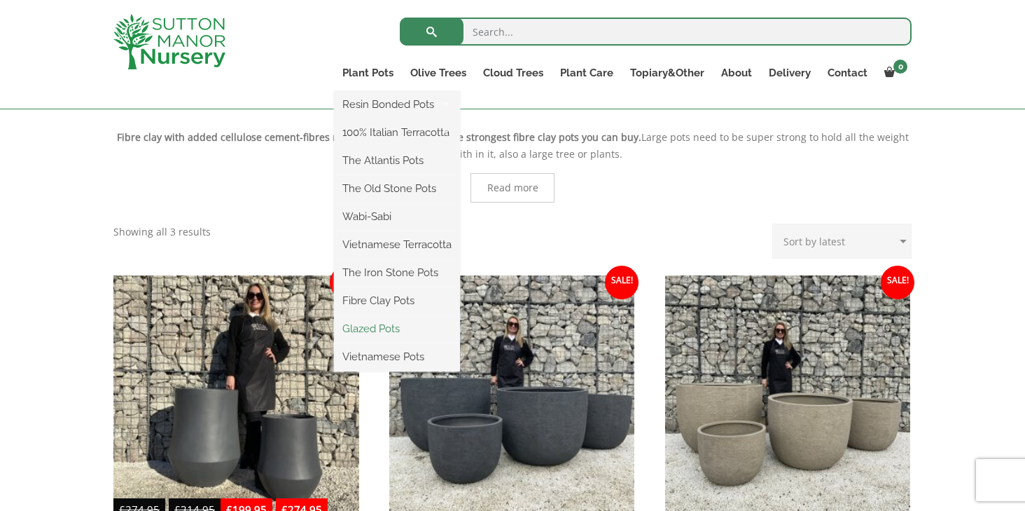
click at [383, 331] on link "Glazed Pots" at bounding box center [397, 328] width 126 height 21
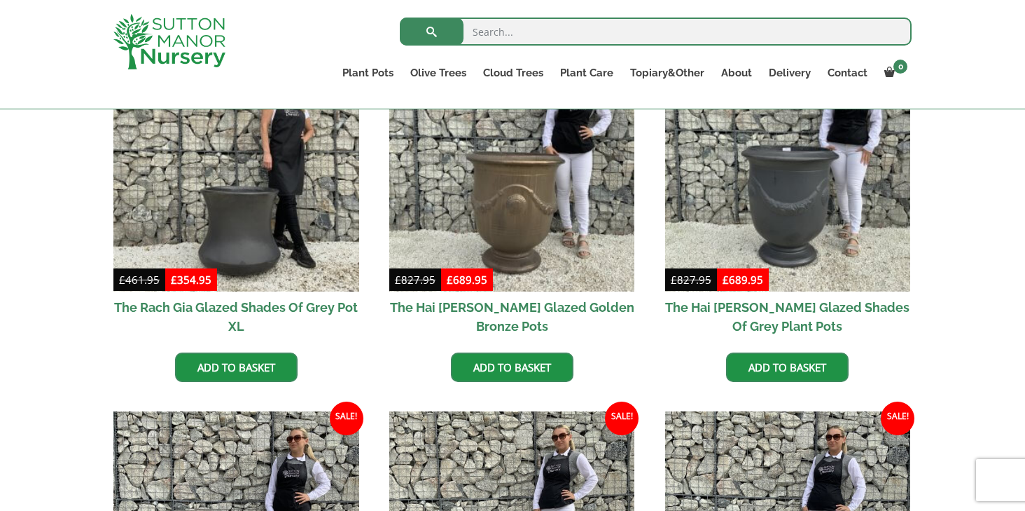
scroll to position [337, 0]
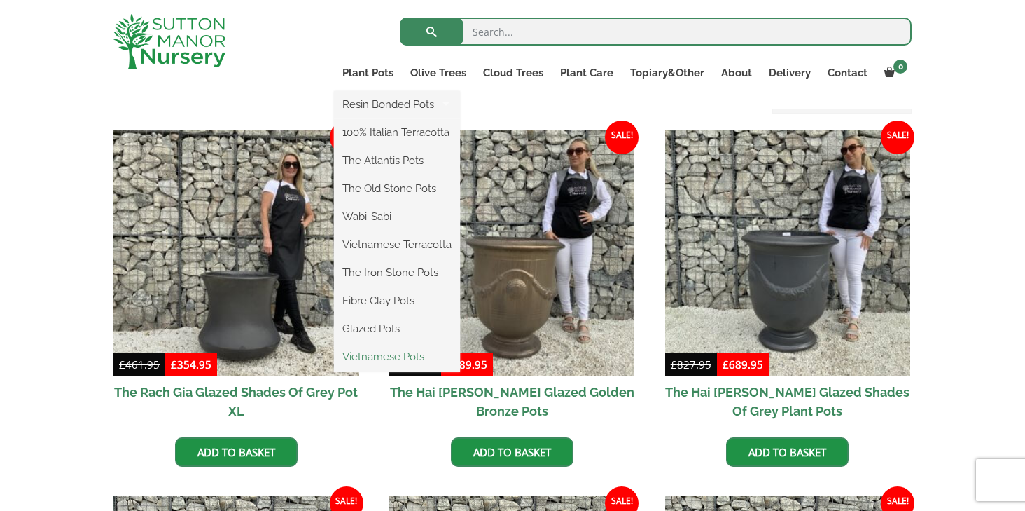
click at [382, 354] on link "Vietnamese Pots" at bounding box center [397, 356] width 126 height 21
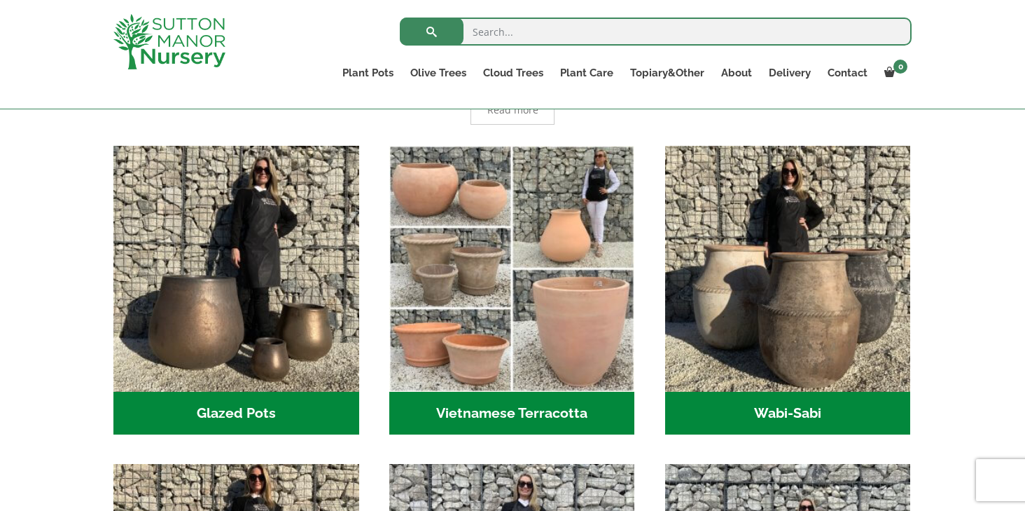
scroll to position [385, 0]
